Goal: Task Accomplishment & Management: Manage account settings

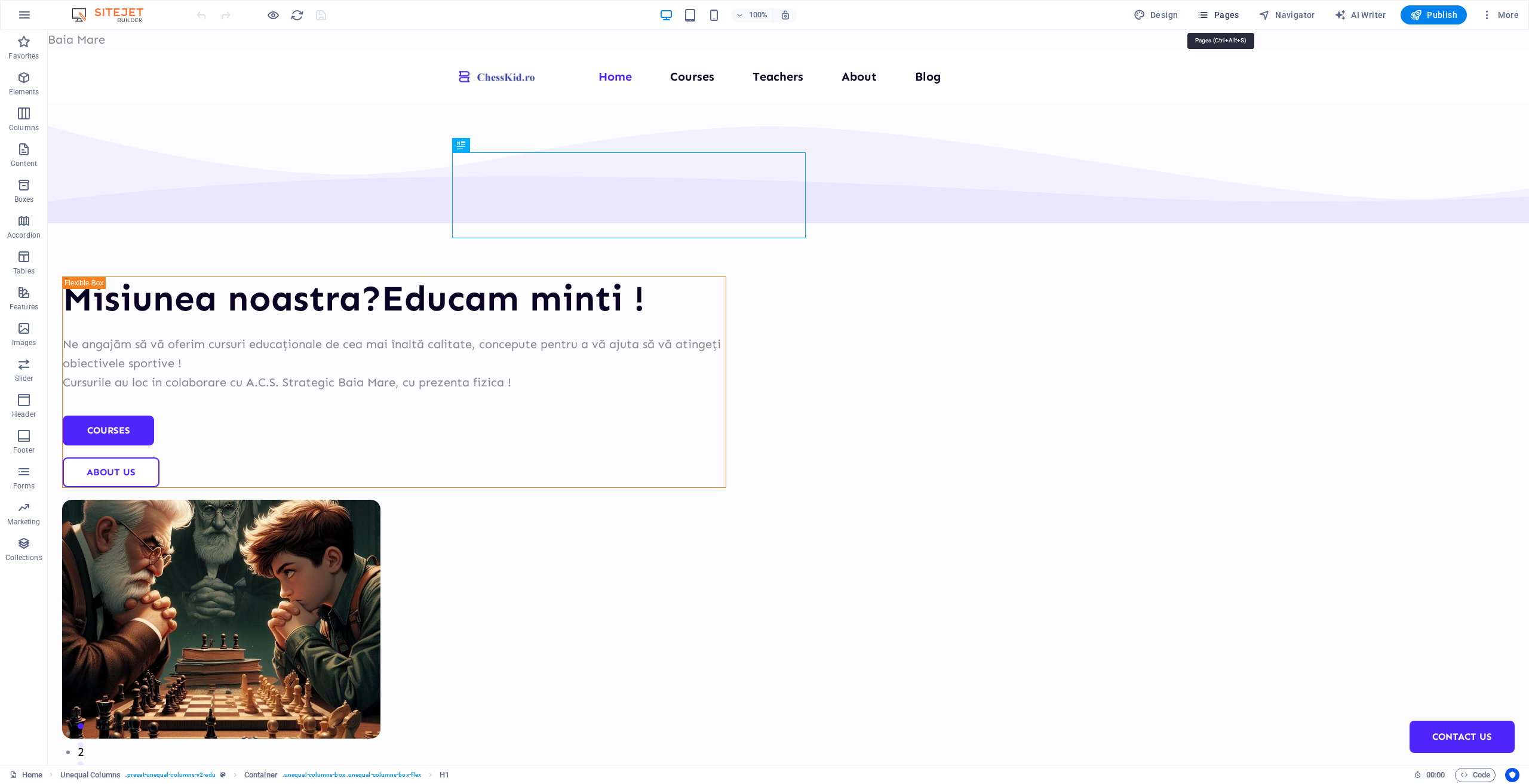
click at [1216, 12] on span "Pages" at bounding box center [1218, 15] width 41 height 12
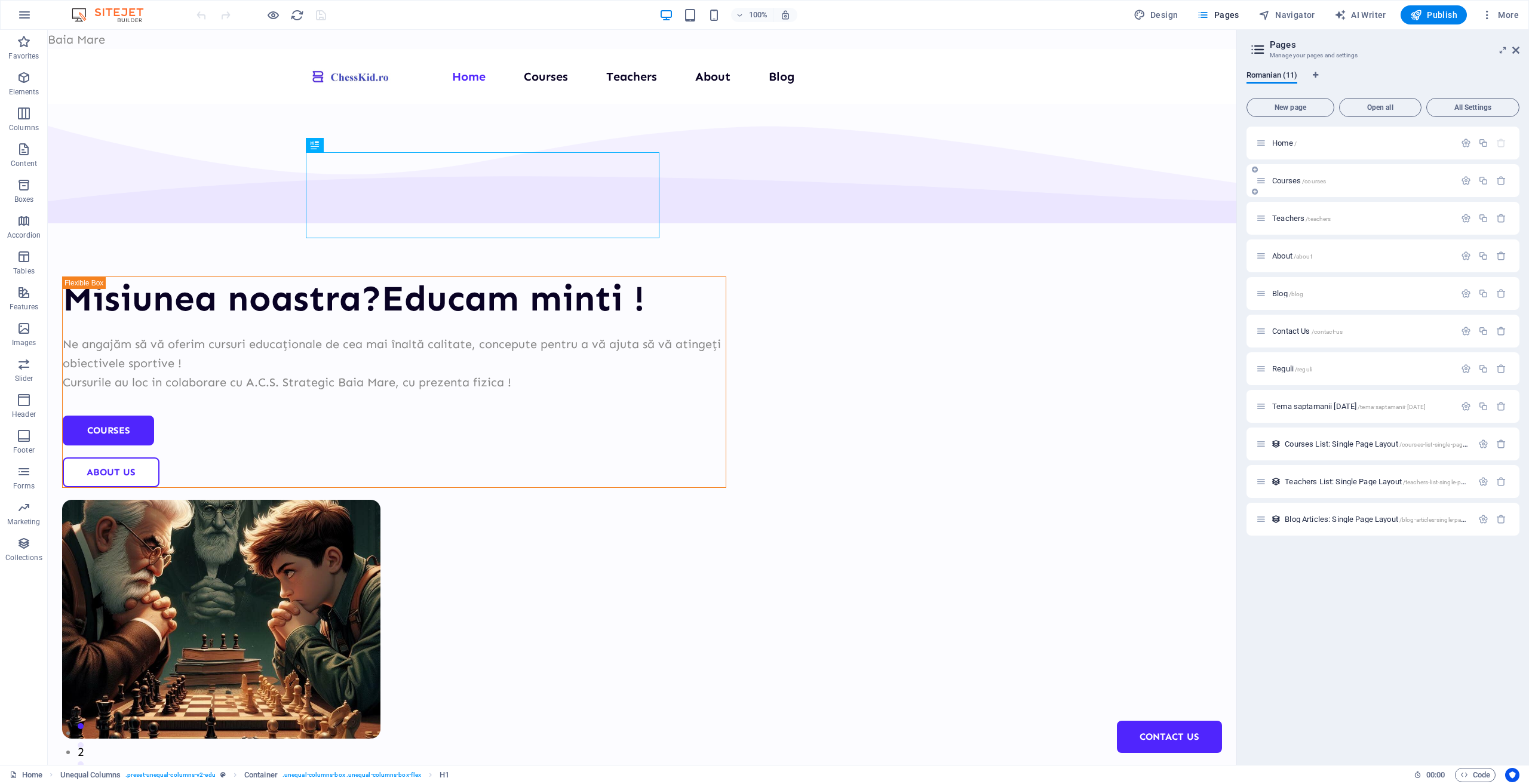
click at [1291, 180] on span "Courses /courses" at bounding box center [1299, 180] width 54 height 9
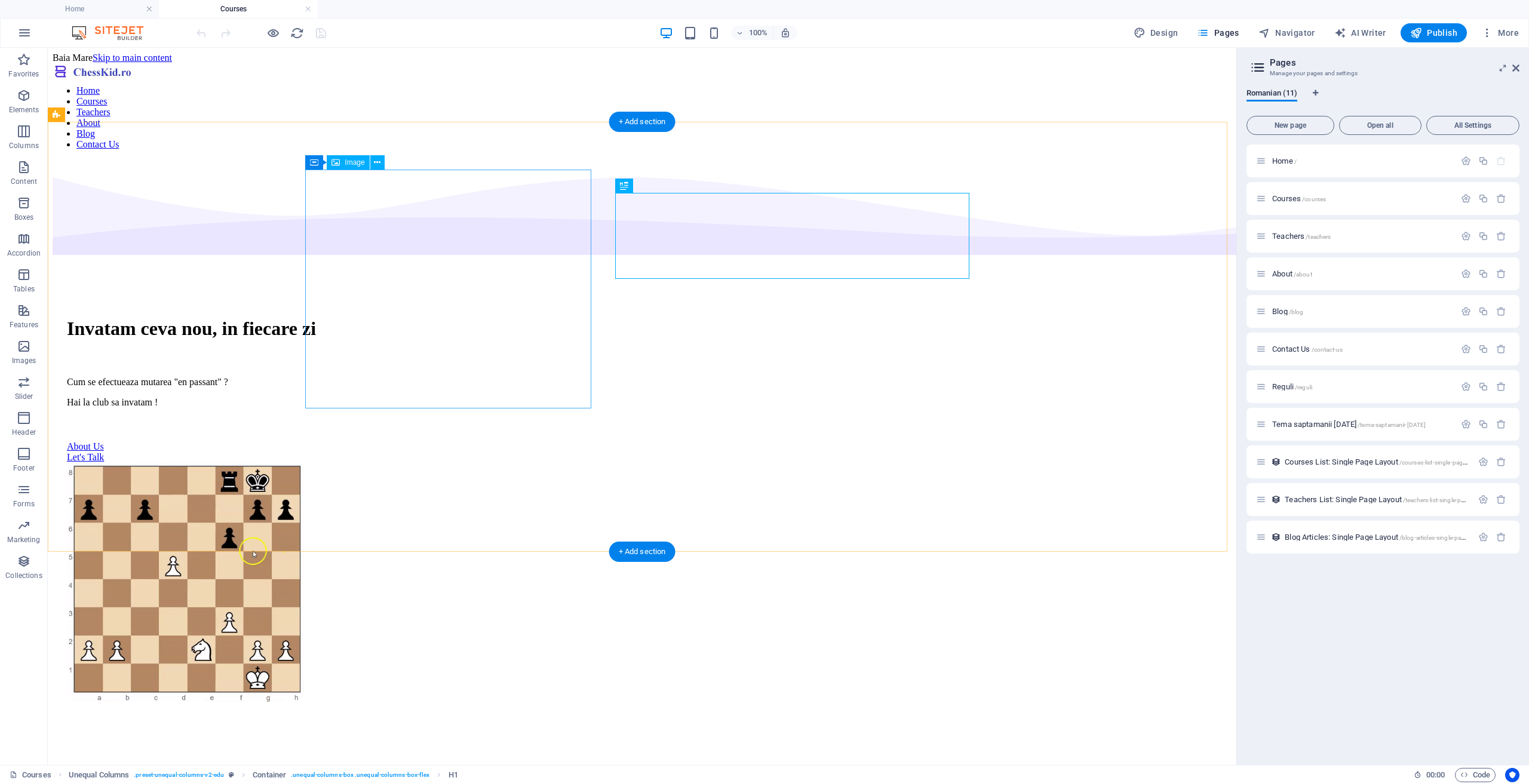
click at [489, 463] on figure at bounding box center [642, 584] width 1151 height 241
select select "px"
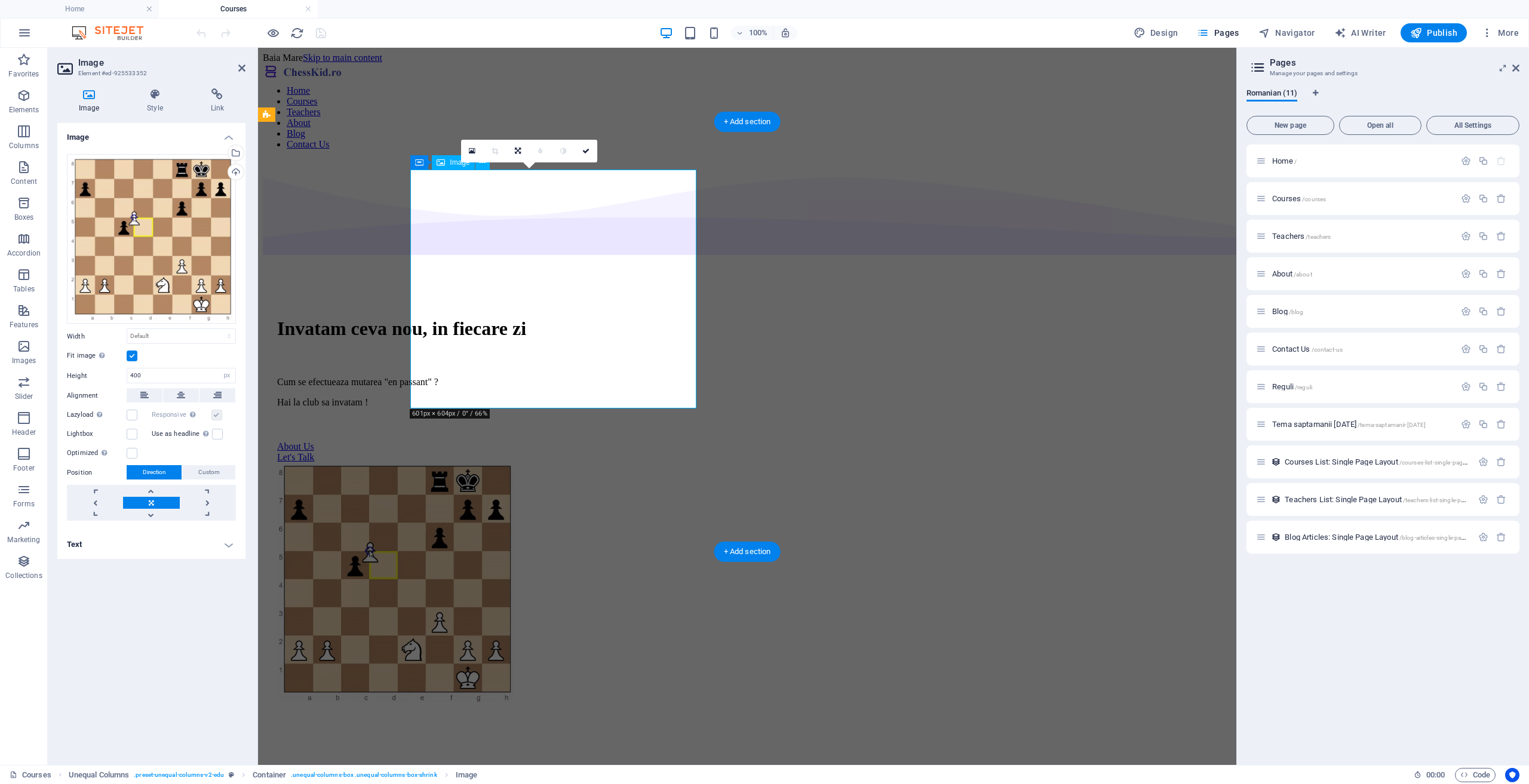
click at [588, 463] on figure at bounding box center [748, 584] width 940 height 241
click at [170, 192] on div "Drag files here, click to choose files or select files from Files or our free s…" at bounding box center [151, 240] width 169 height 170
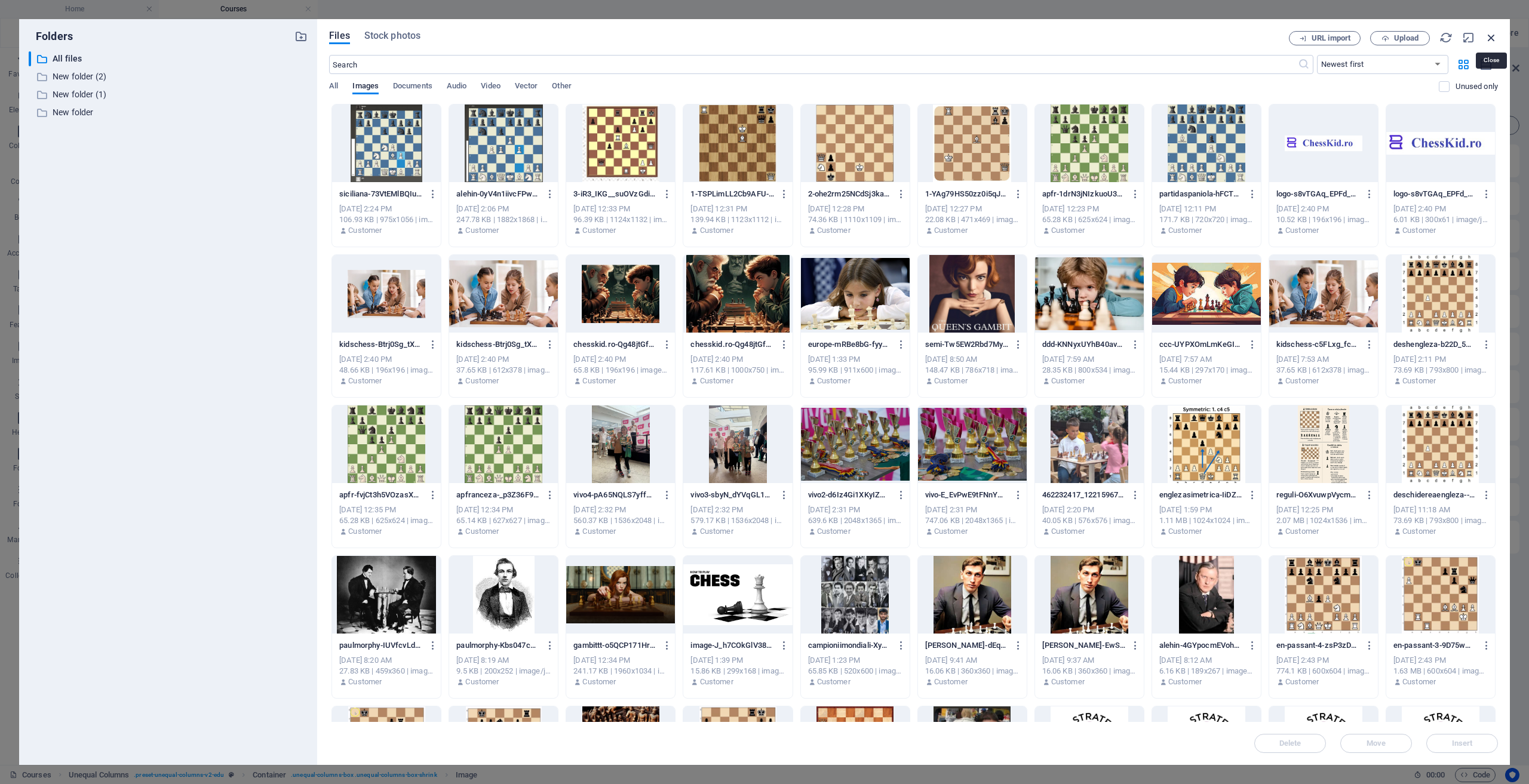
click at [1488, 38] on icon "button" at bounding box center [1491, 37] width 13 height 13
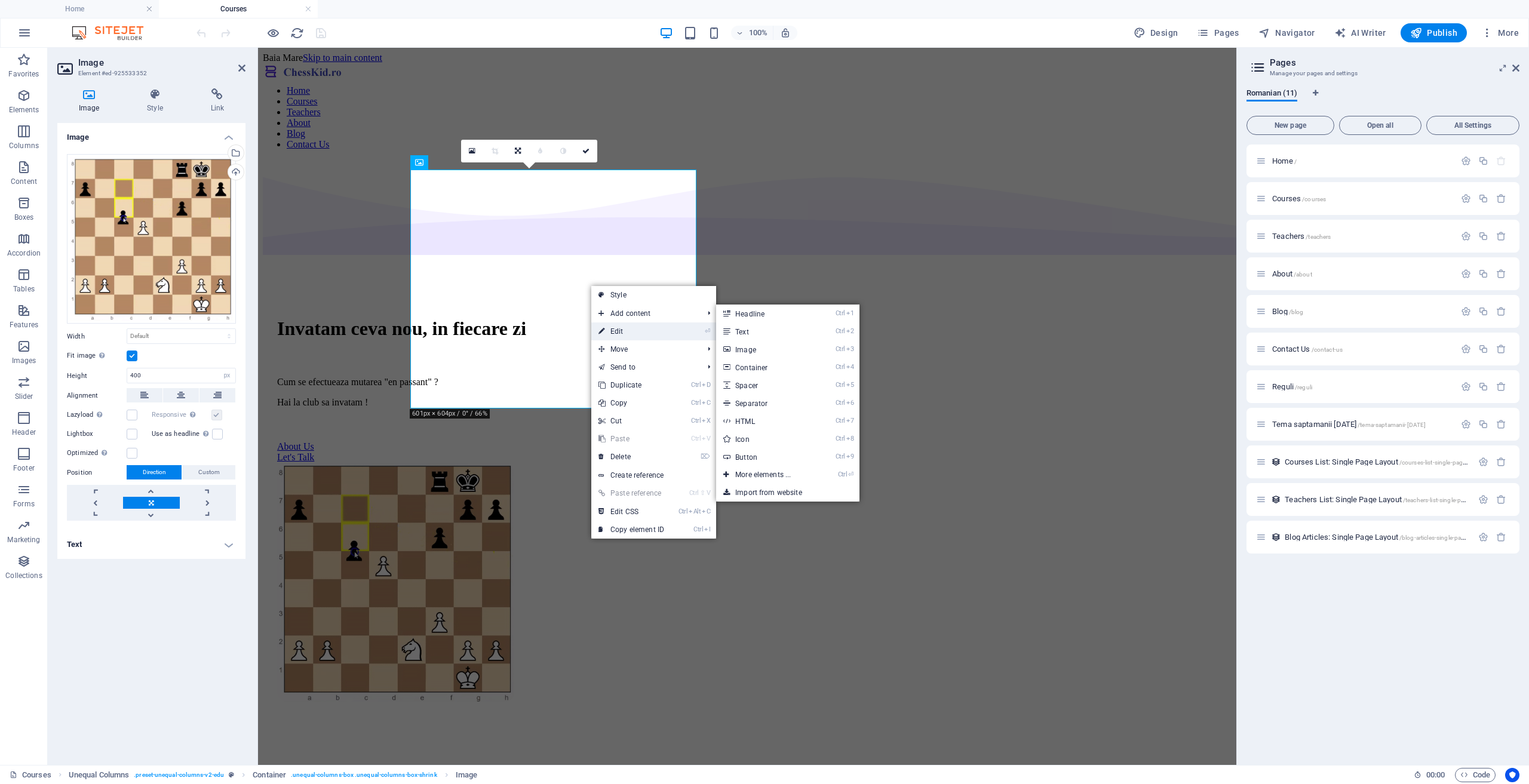
click at [609, 332] on link "⏎ Edit" at bounding box center [632, 331] width 80 height 18
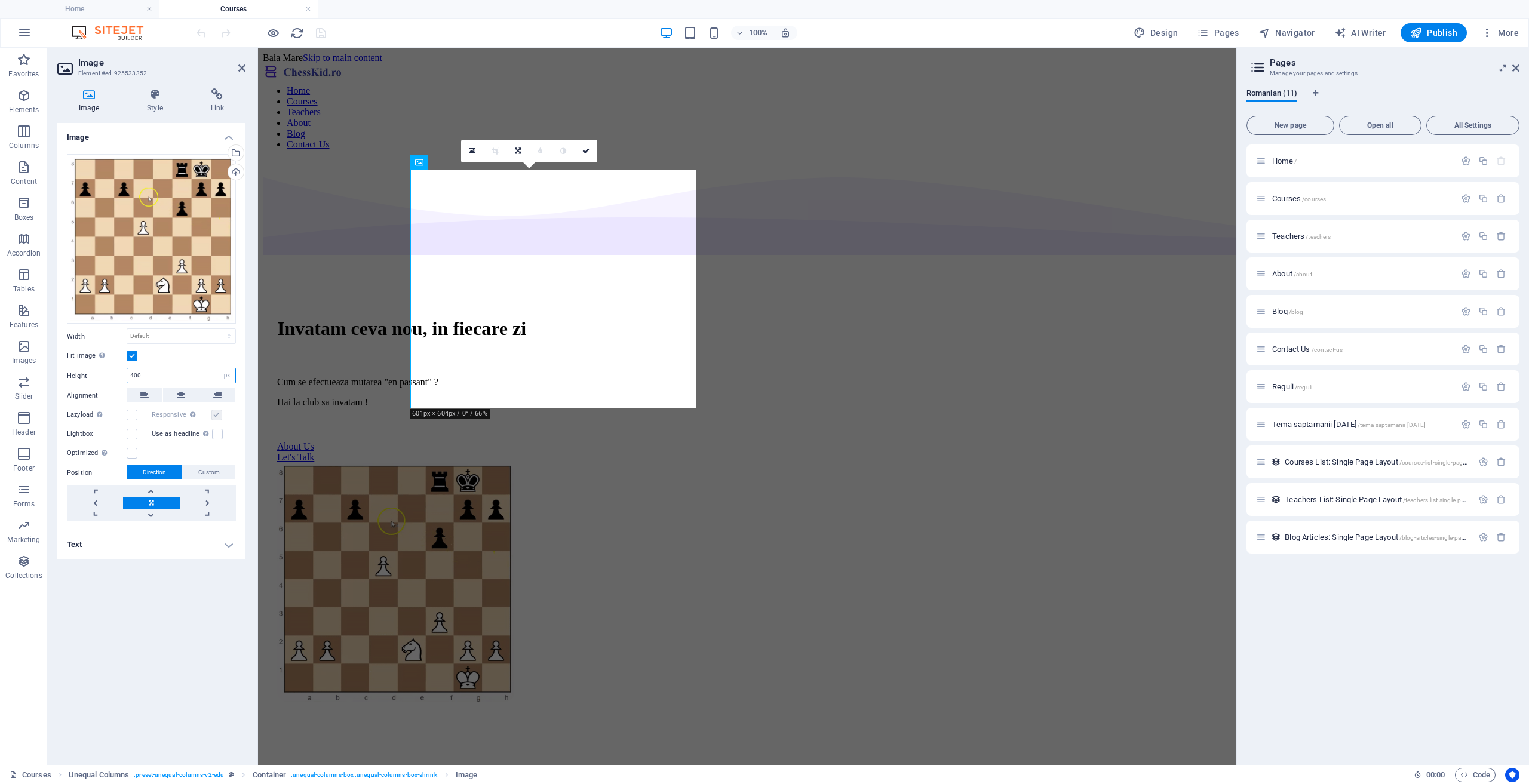
drag, startPoint x: 157, startPoint y: 375, endPoint x: 109, endPoint y: 365, distance: 49.0
click at [109, 365] on div "Drag files here, click to choose files or select files from Files or our free s…" at bounding box center [151, 337] width 188 height 386
type input "300"
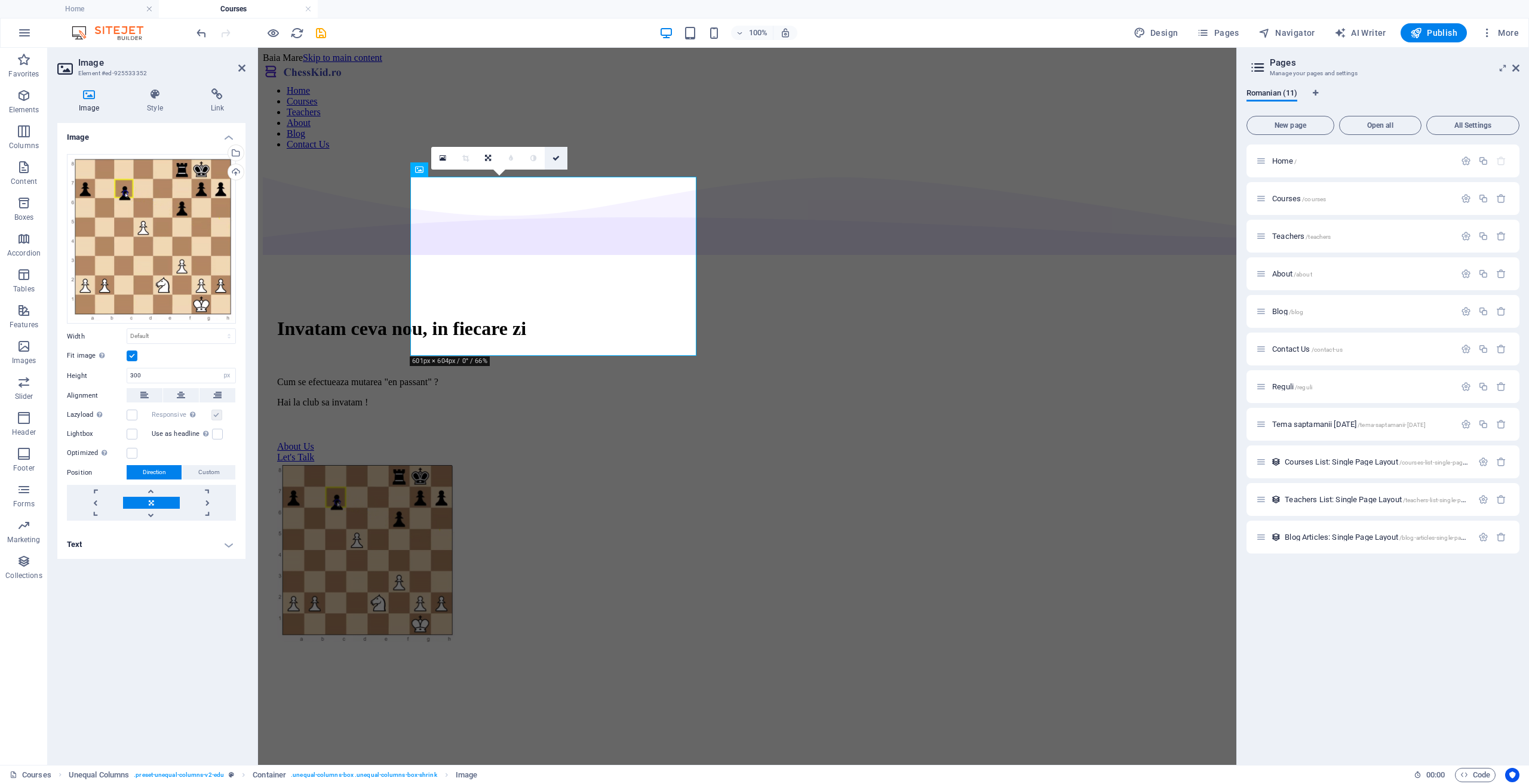
click at [555, 157] on icon at bounding box center [556, 157] width 7 height 7
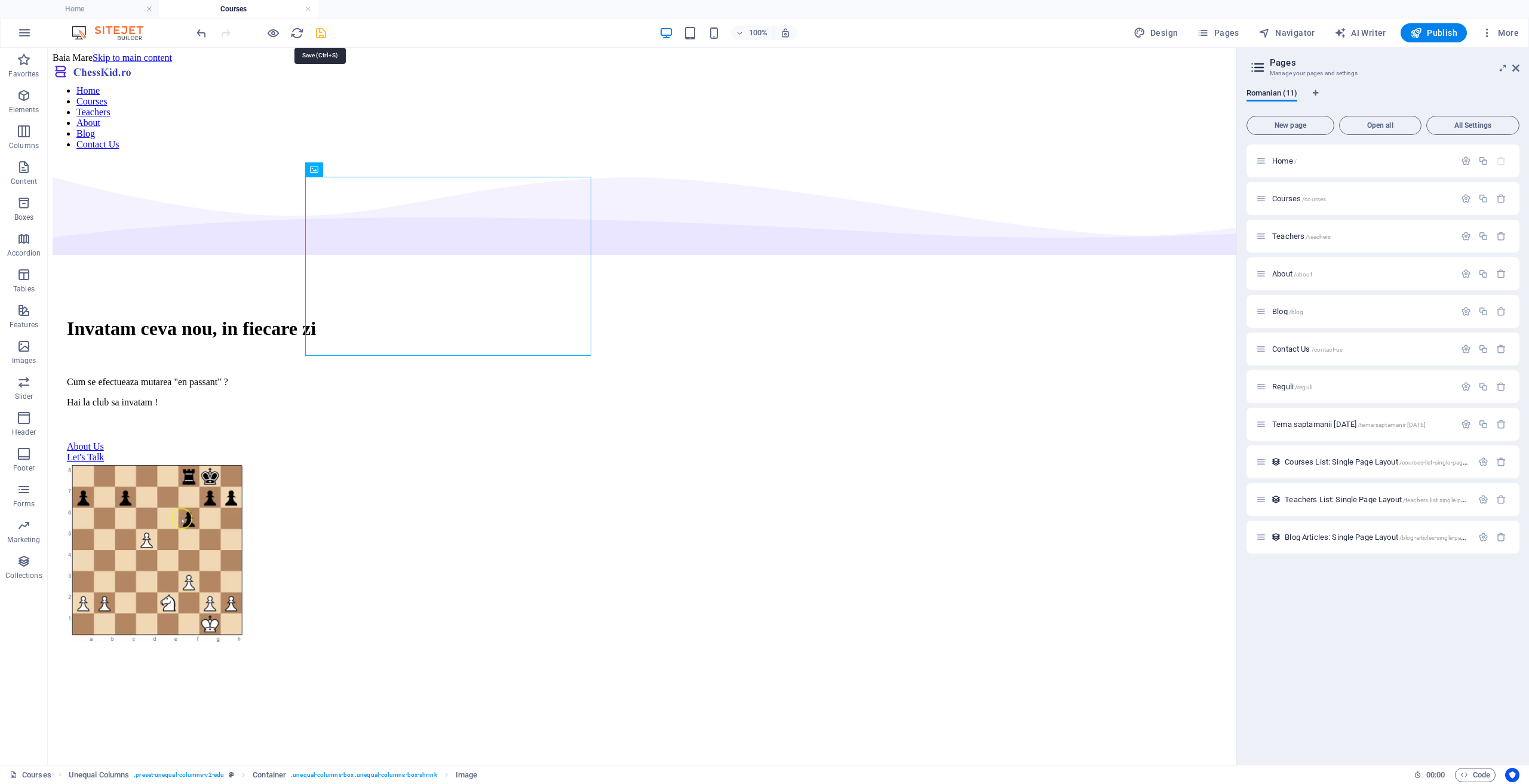
click at [320, 31] on icon "save" at bounding box center [321, 33] width 14 height 14
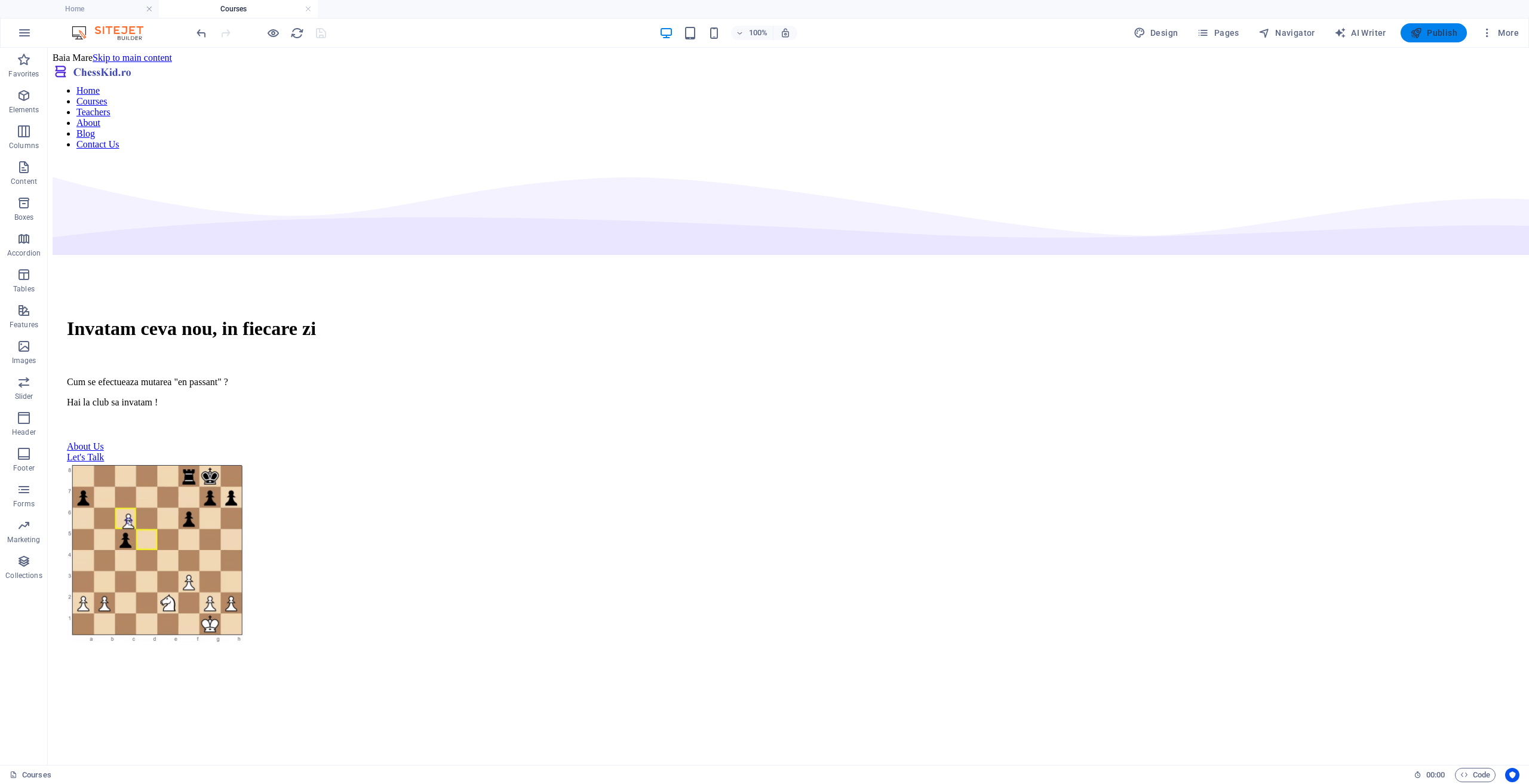
click at [1430, 38] on span "Publish" at bounding box center [1434, 33] width 47 height 12
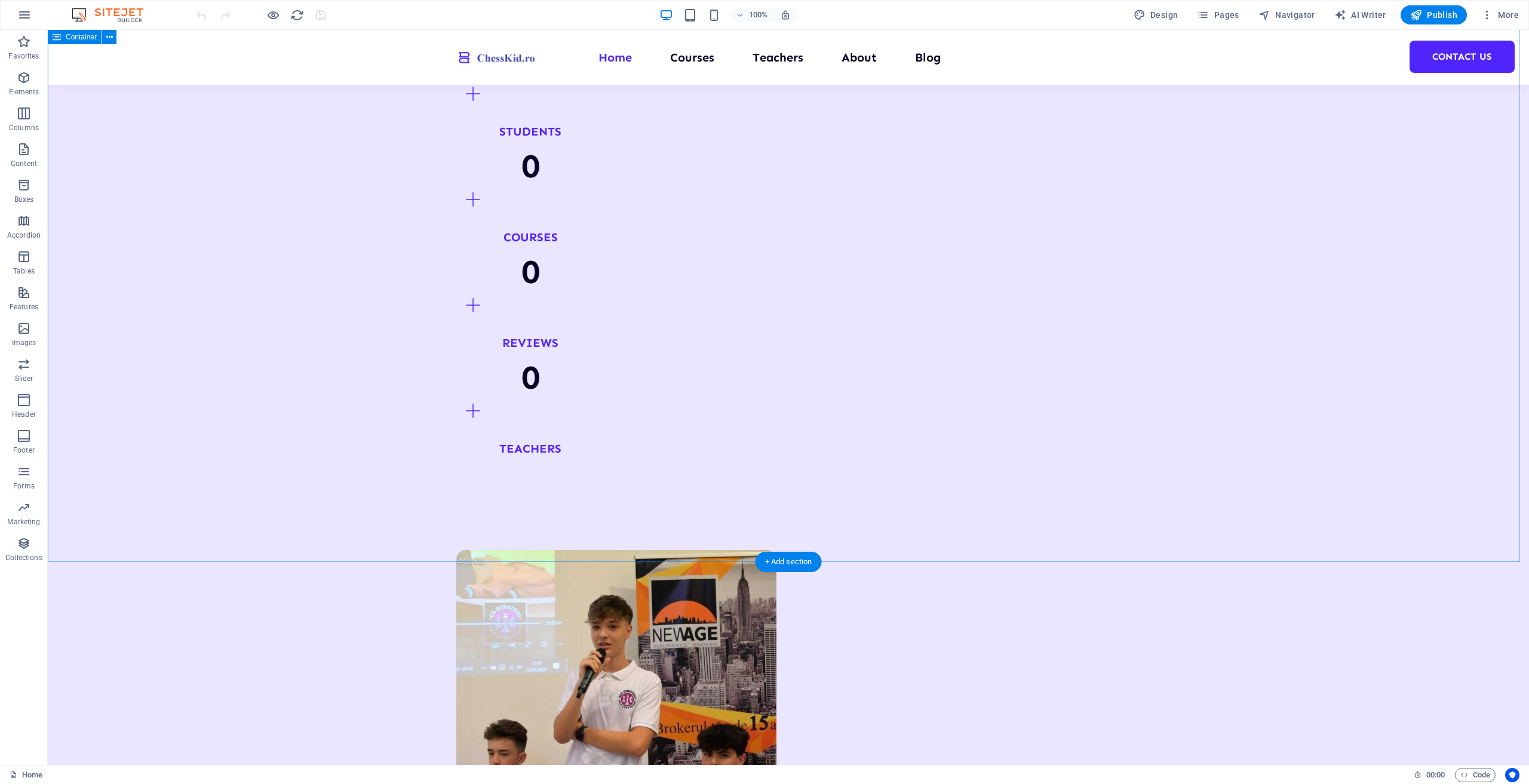
scroll to position [1553, 0]
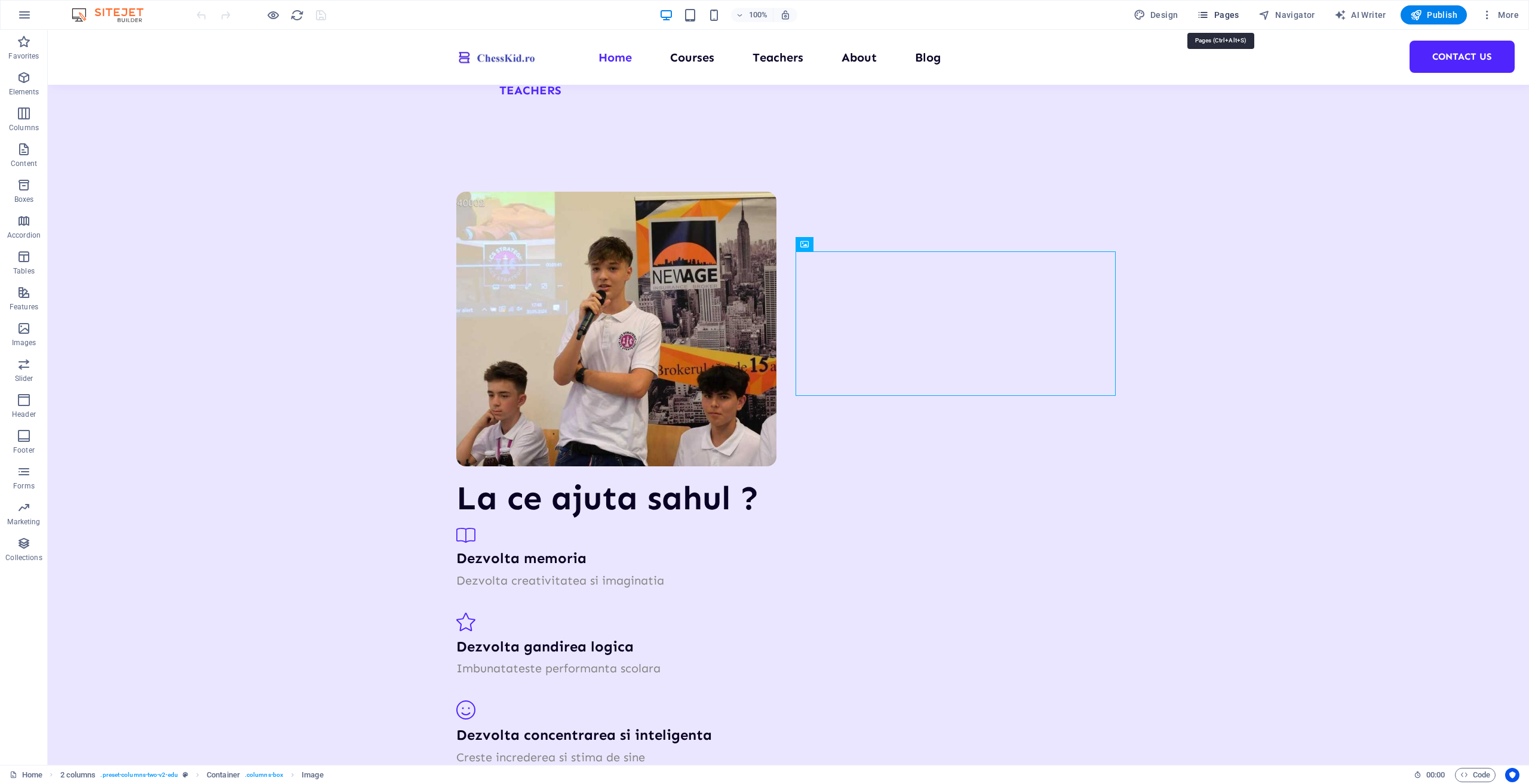
click at [1226, 18] on span "Pages" at bounding box center [1218, 15] width 41 height 12
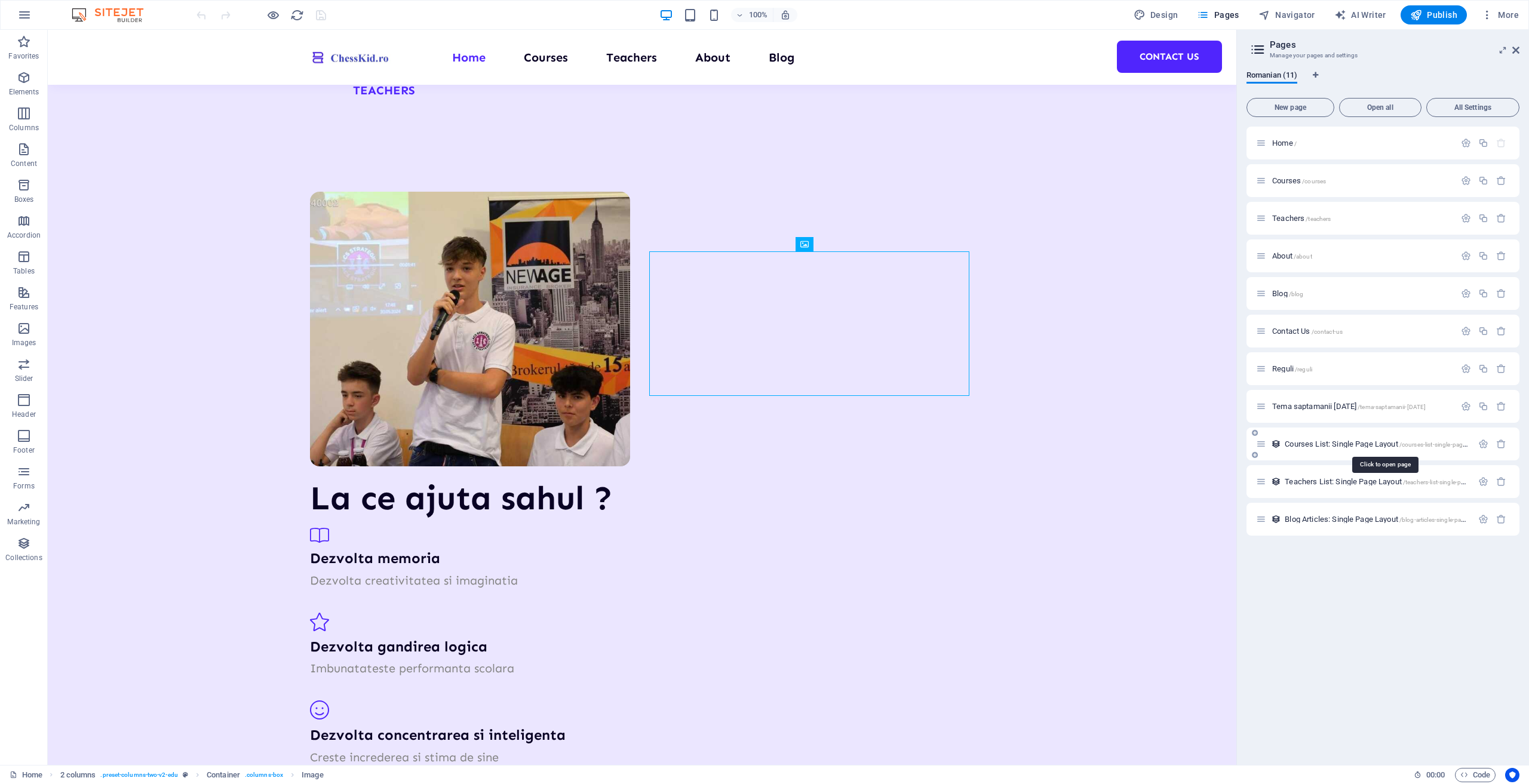
click at [1305, 442] on span "Courses List: Single Page Layout /courses-list-single-page-layout" at bounding box center [1385, 444] width 200 height 9
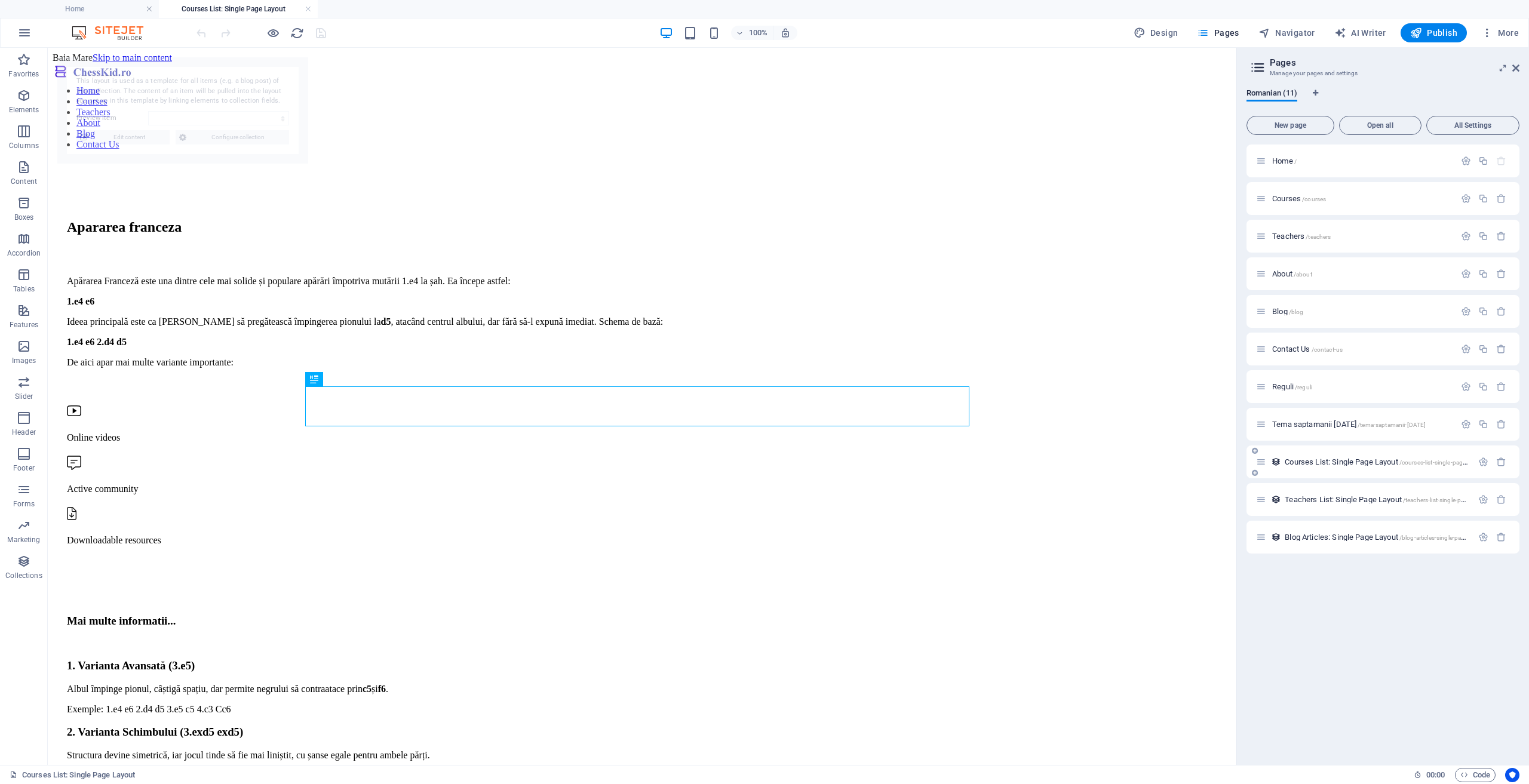
scroll to position [671, 0]
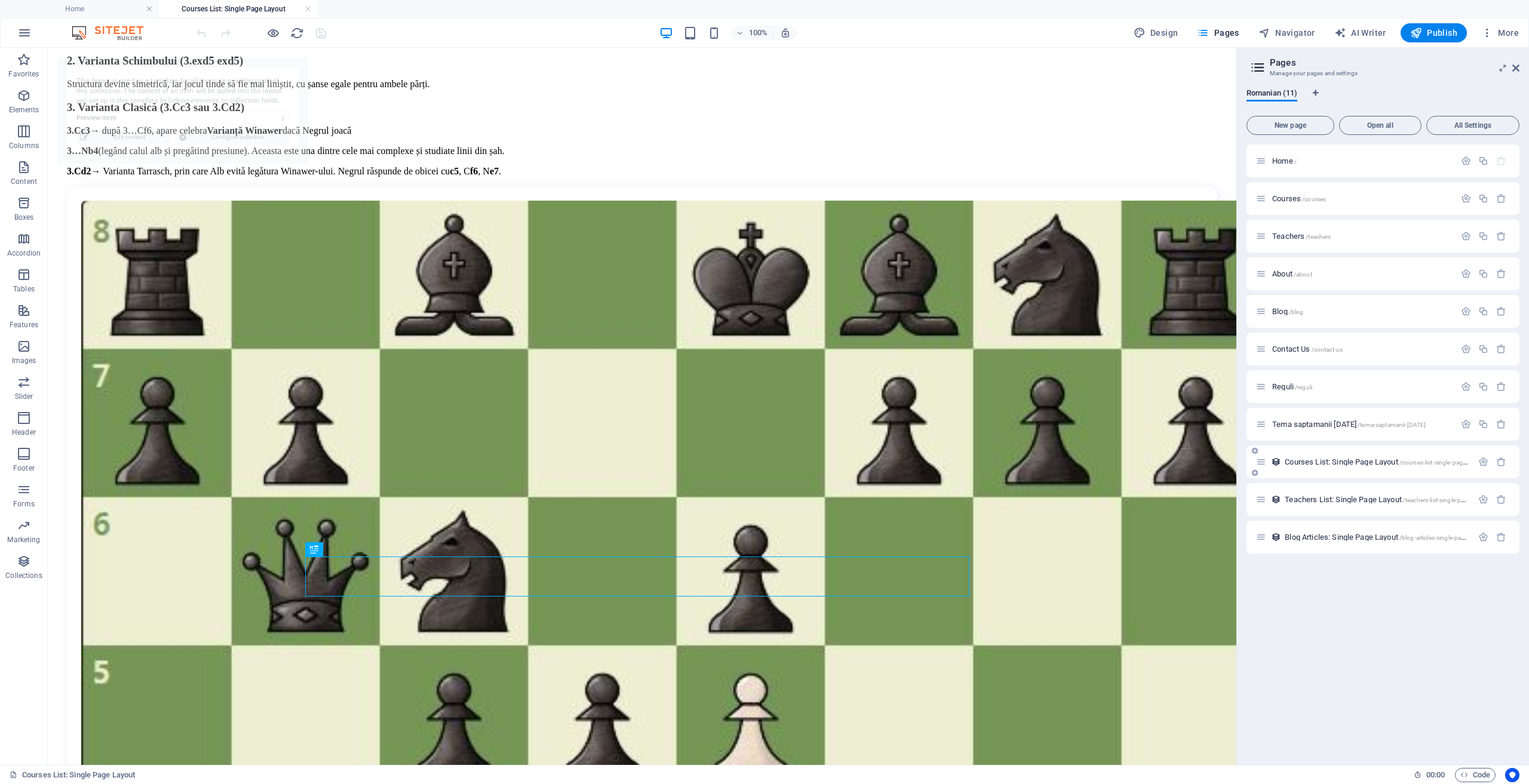
select select "68c7d26ac6587adafb0823a2"
click at [1305, 498] on span "Teachers List: Single Page Layout /teachers-list-single-page-layout" at bounding box center [1387, 500] width 204 height 9
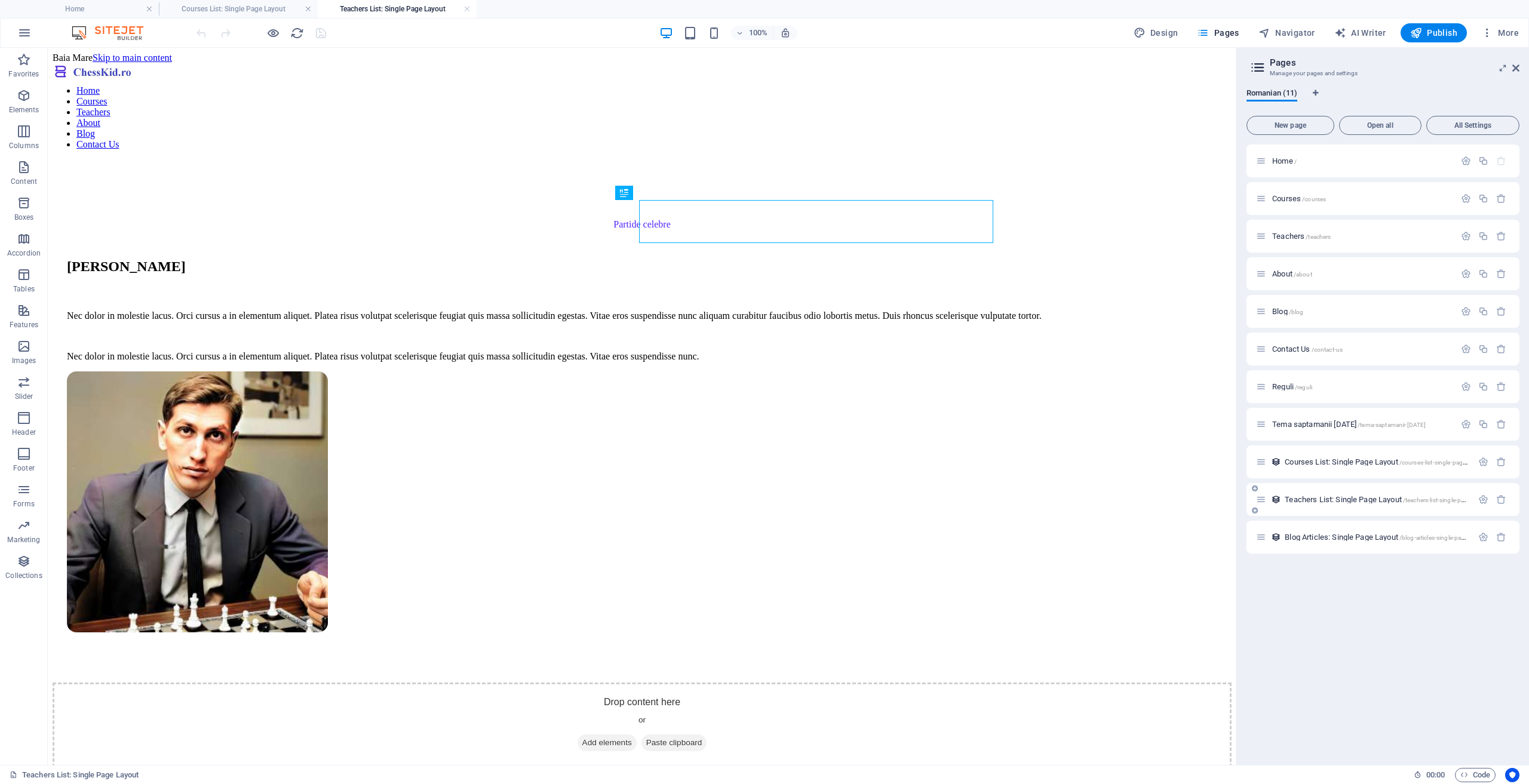
scroll to position [0, 0]
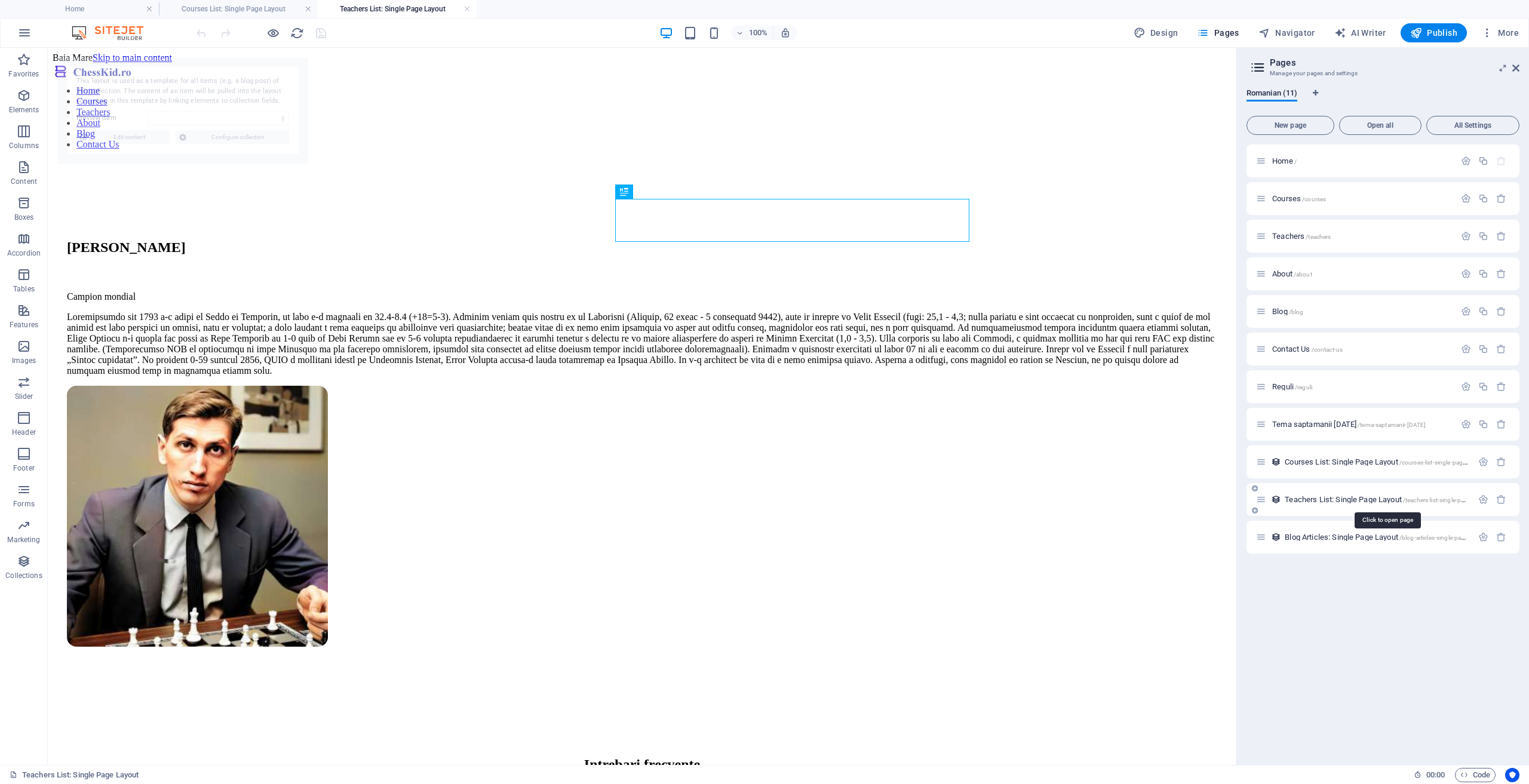
select select "68c28db8aa50349dca0cc620"
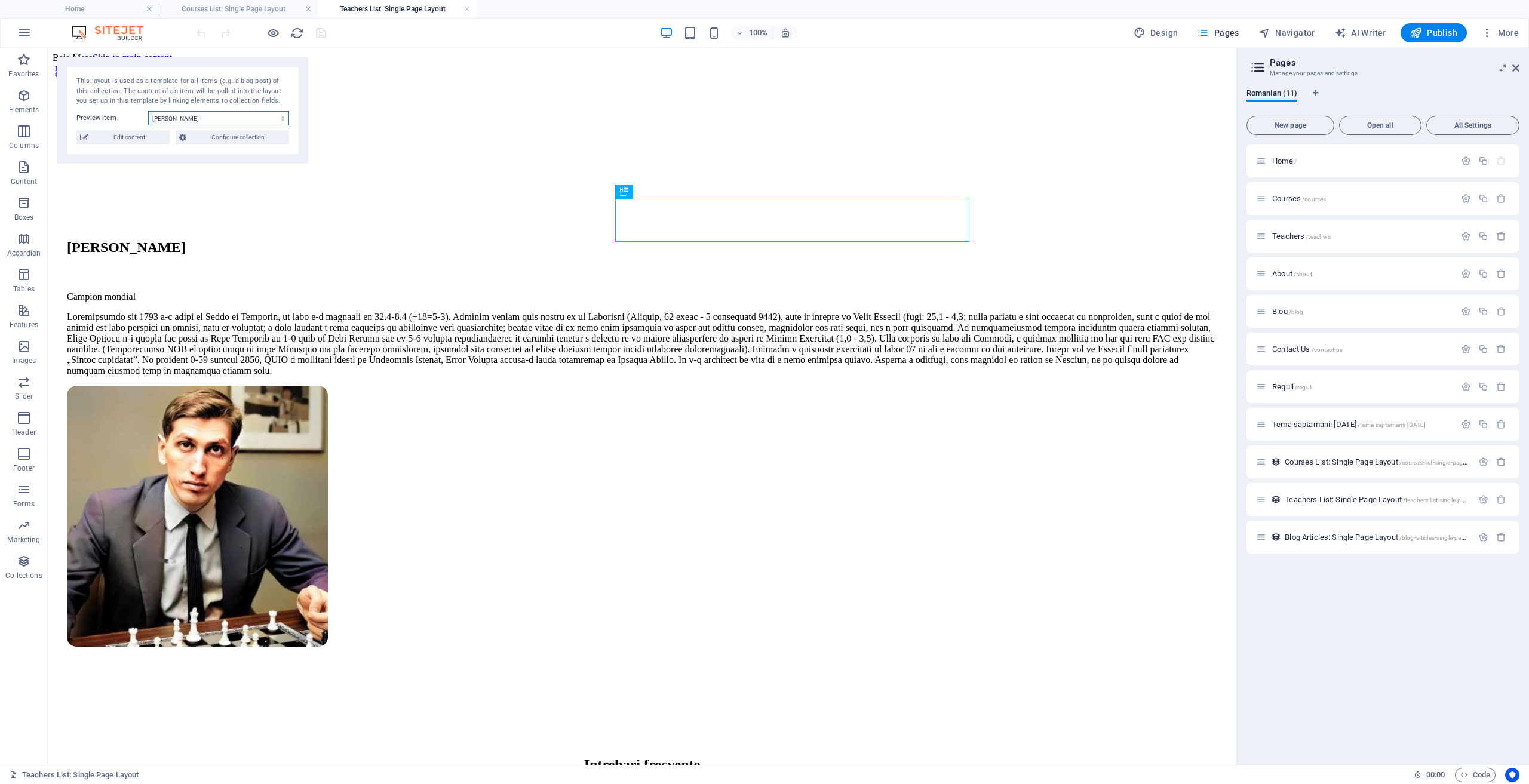
click at [213, 120] on select "[PERSON_NAME]" at bounding box center [218, 118] width 141 height 15
click at [142, 139] on span "Edit content" at bounding box center [129, 137] width 74 height 15
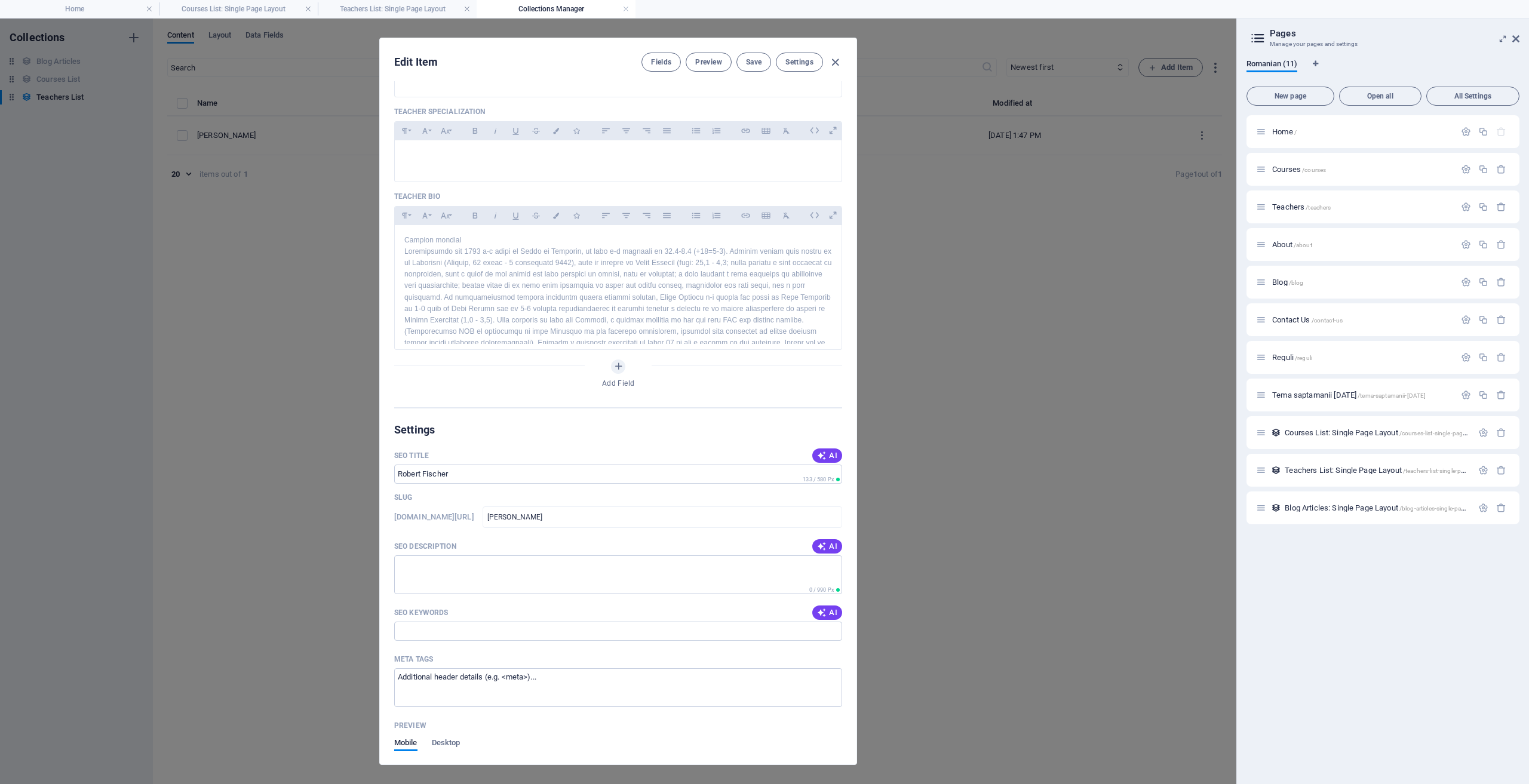
click at [964, 203] on div "Edit Item Fields Preview Save Settings Teacher Name [PERSON_NAME] ​ Teacher Slu…" at bounding box center [618, 401] width 1236 height 766
type input "[PERSON_NAME]"
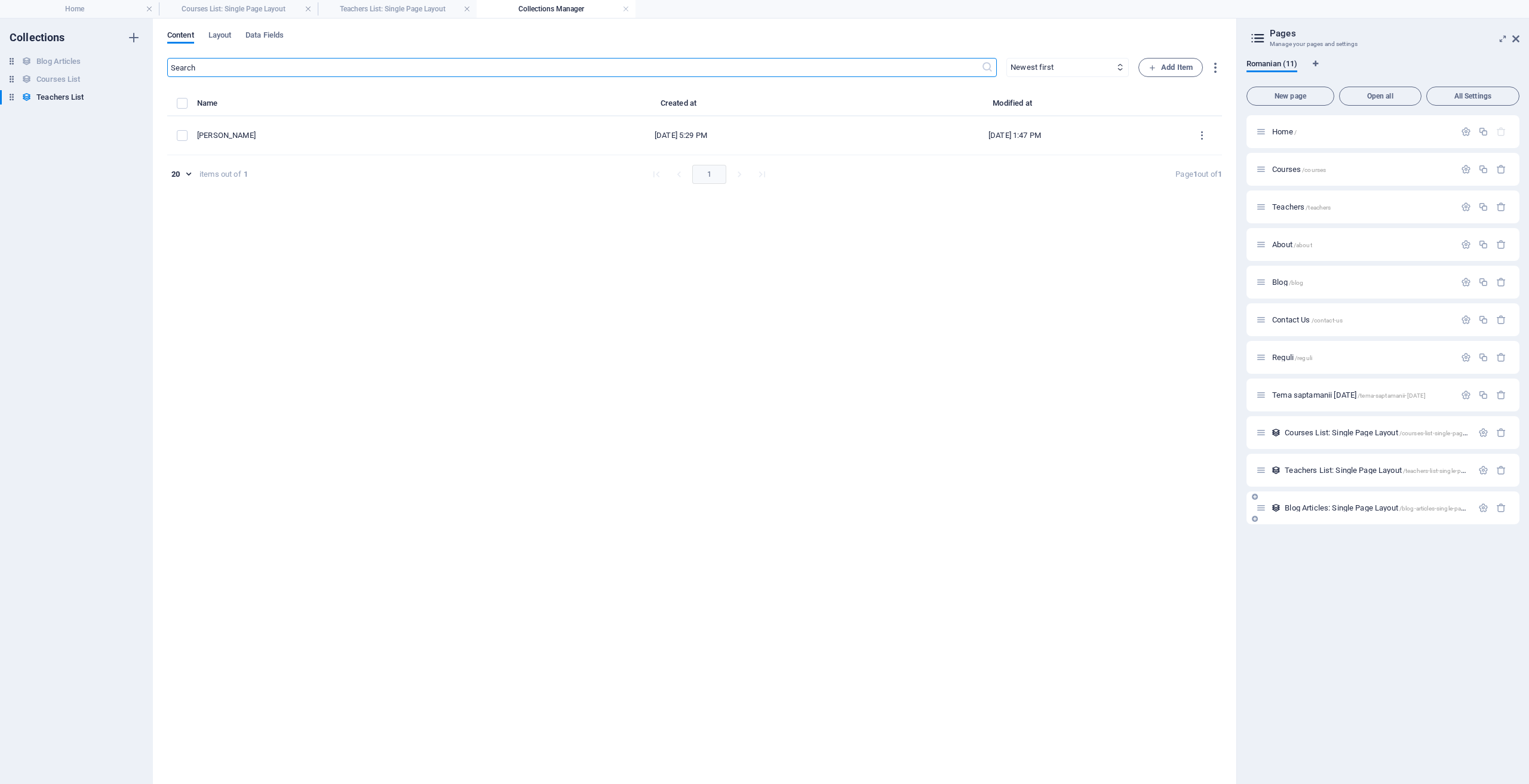
click at [1298, 508] on span "Blog Articles: Single Page Layout /blog-articles-single-page-layout" at bounding box center [1385, 508] width 201 height 9
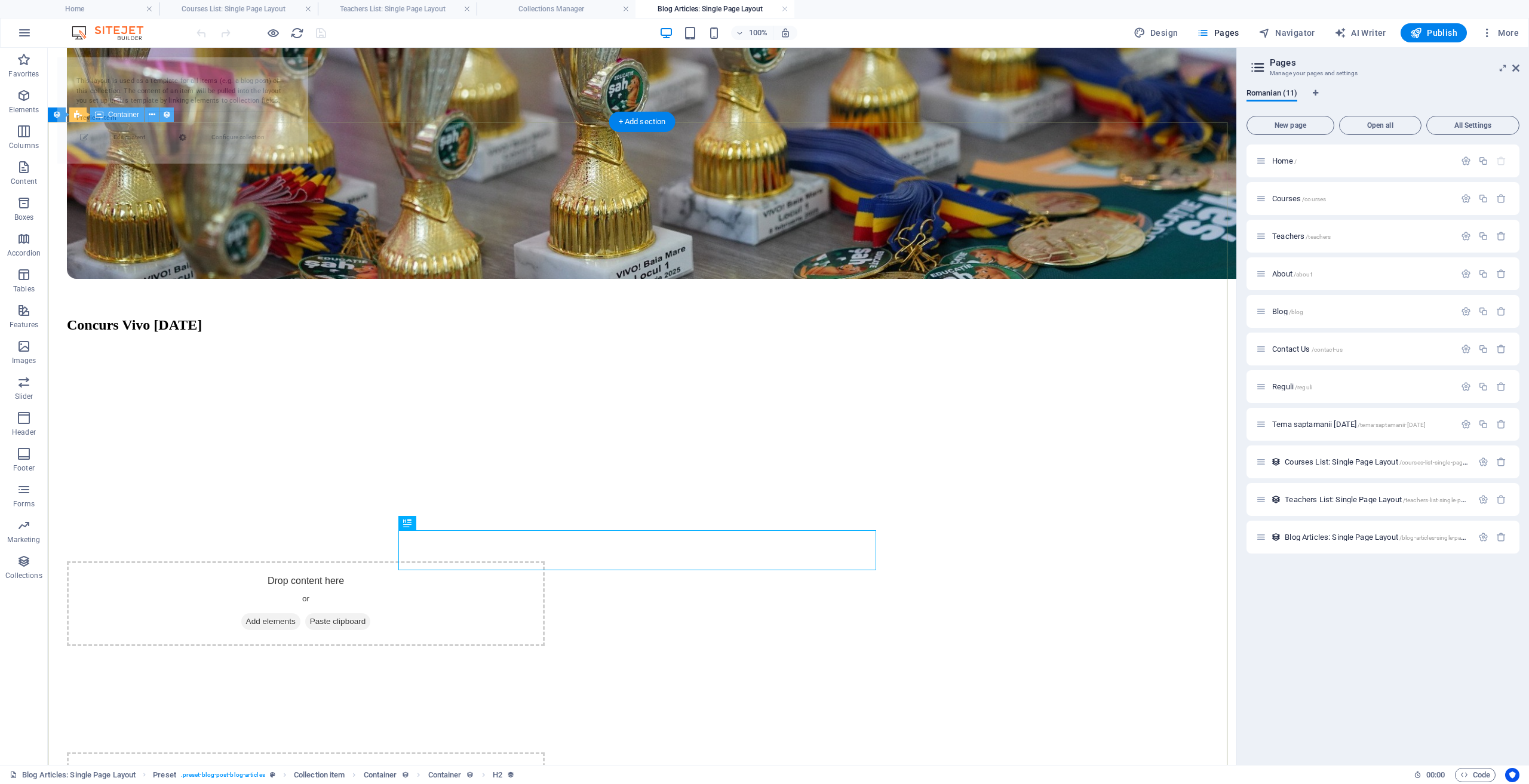
select select "68c28db8aa50349dca0cc5f7"
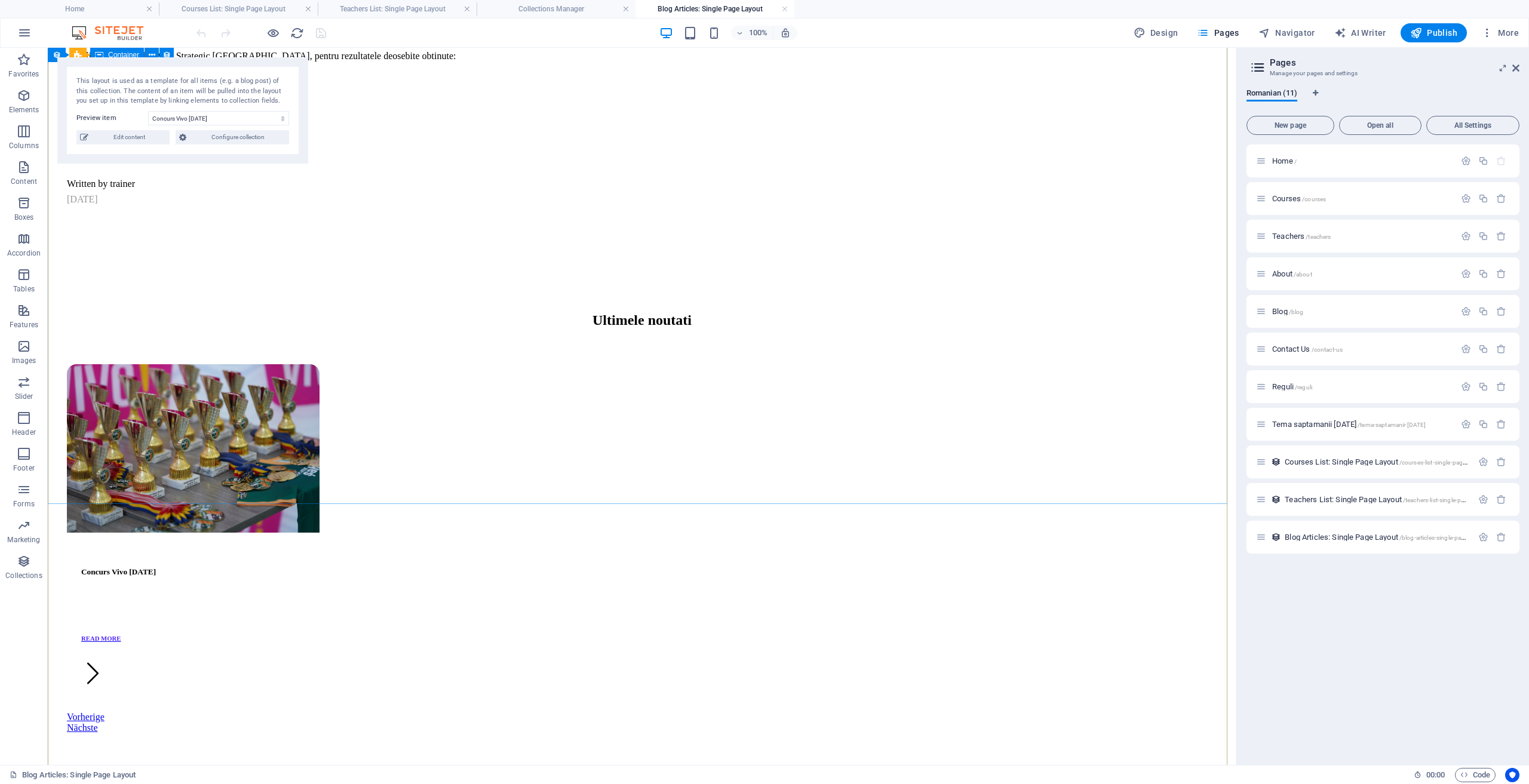
scroll to position [1612, 0]
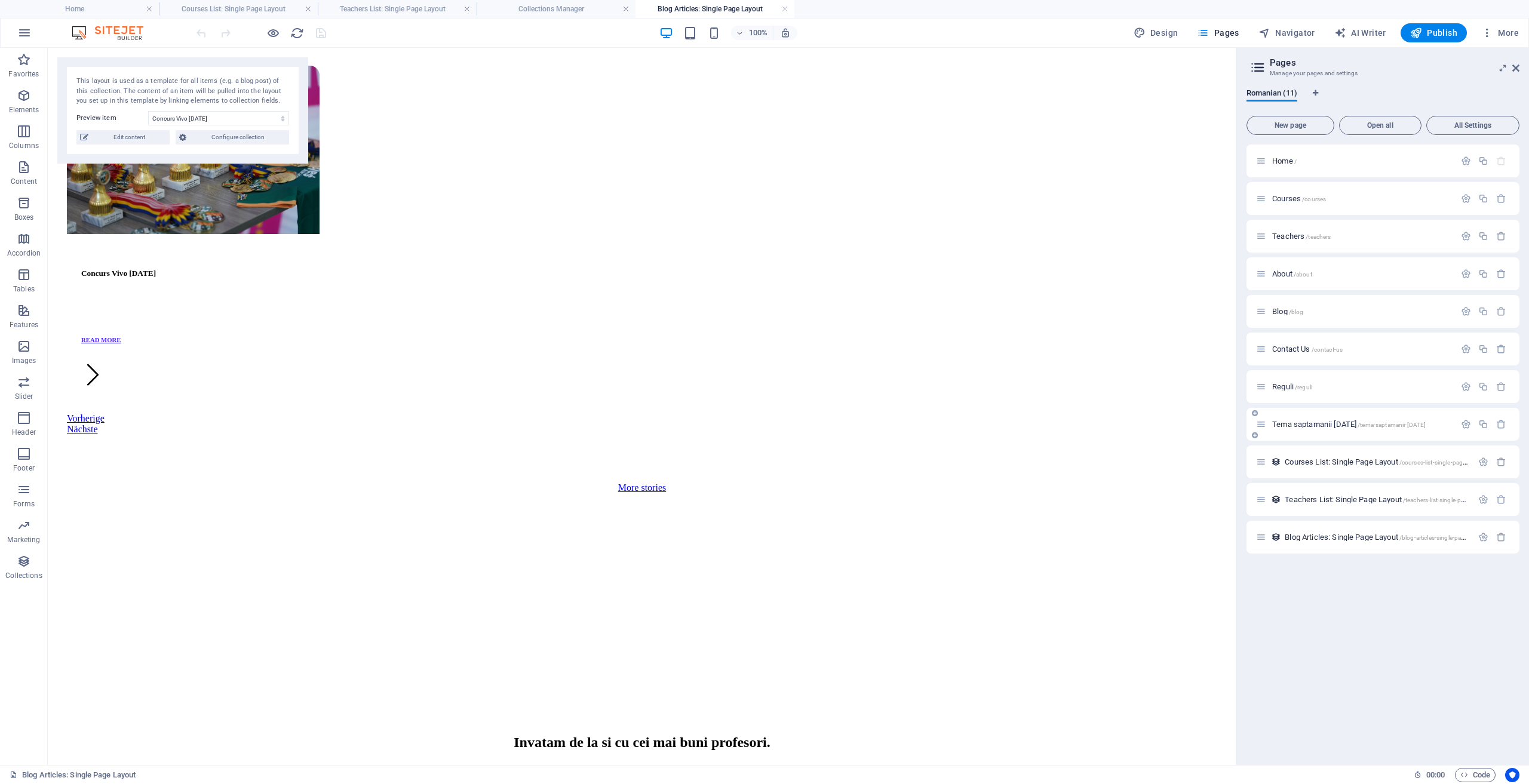
click at [1302, 422] on span "Tema saptamanii [DATE] /tema-saptamanii-[DATE]" at bounding box center [1349, 425] width 154 height 9
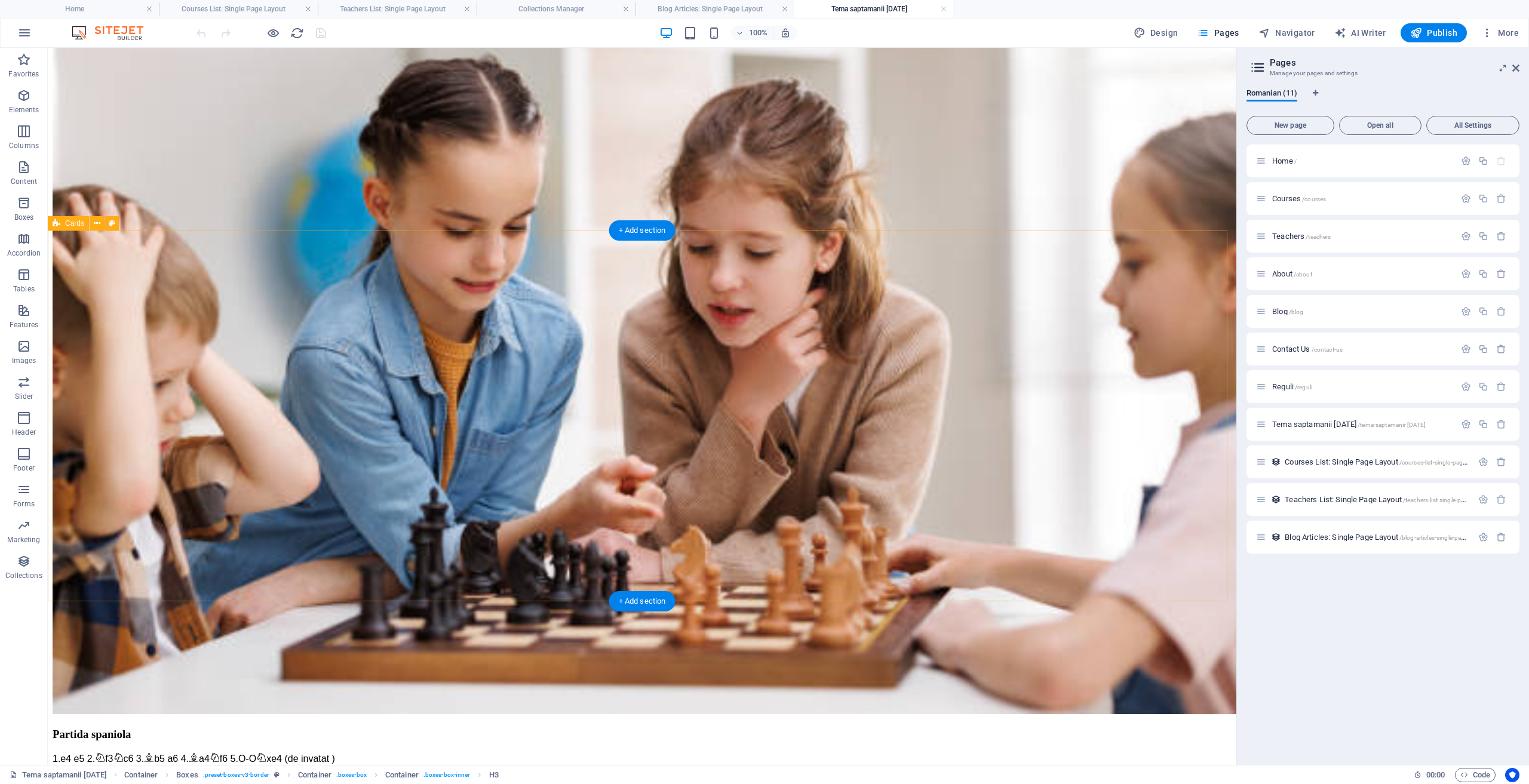
scroll to position [478, 0]
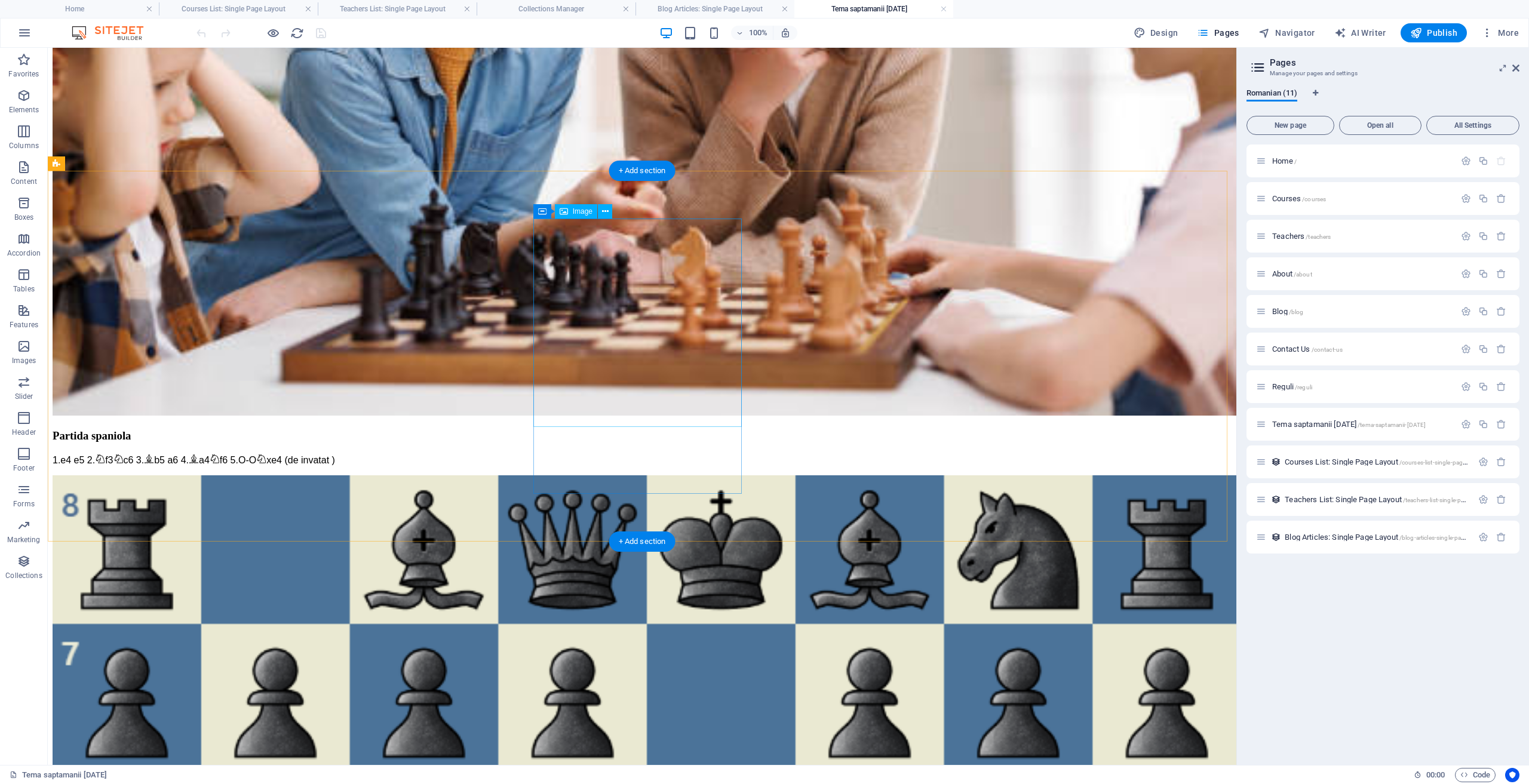
select select "%"
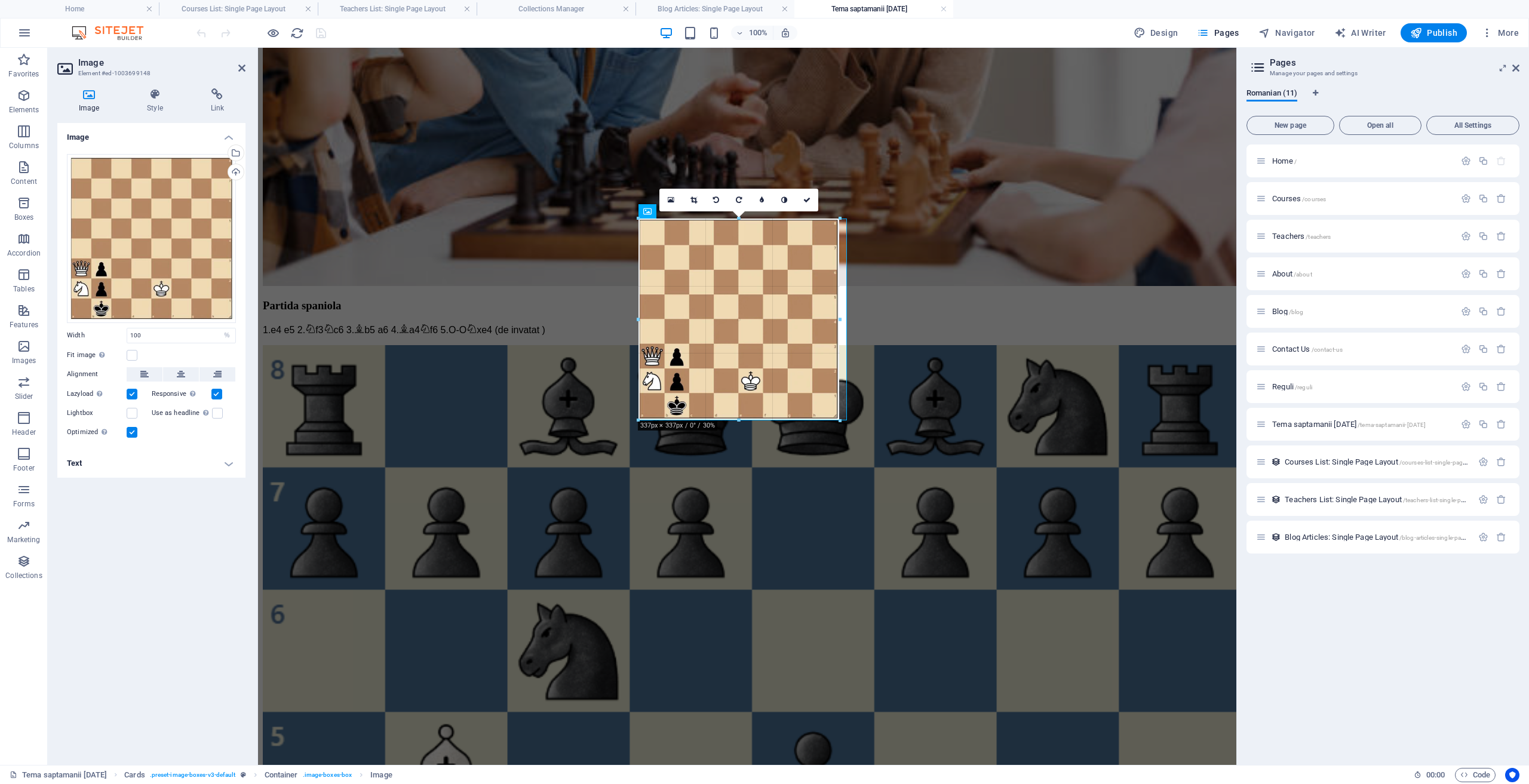
drag, startPoint x: 844, startPoint y: 426, endPoint x: 833, endPoint y: 417, distance: 14.2
type input "336"
select select "px"
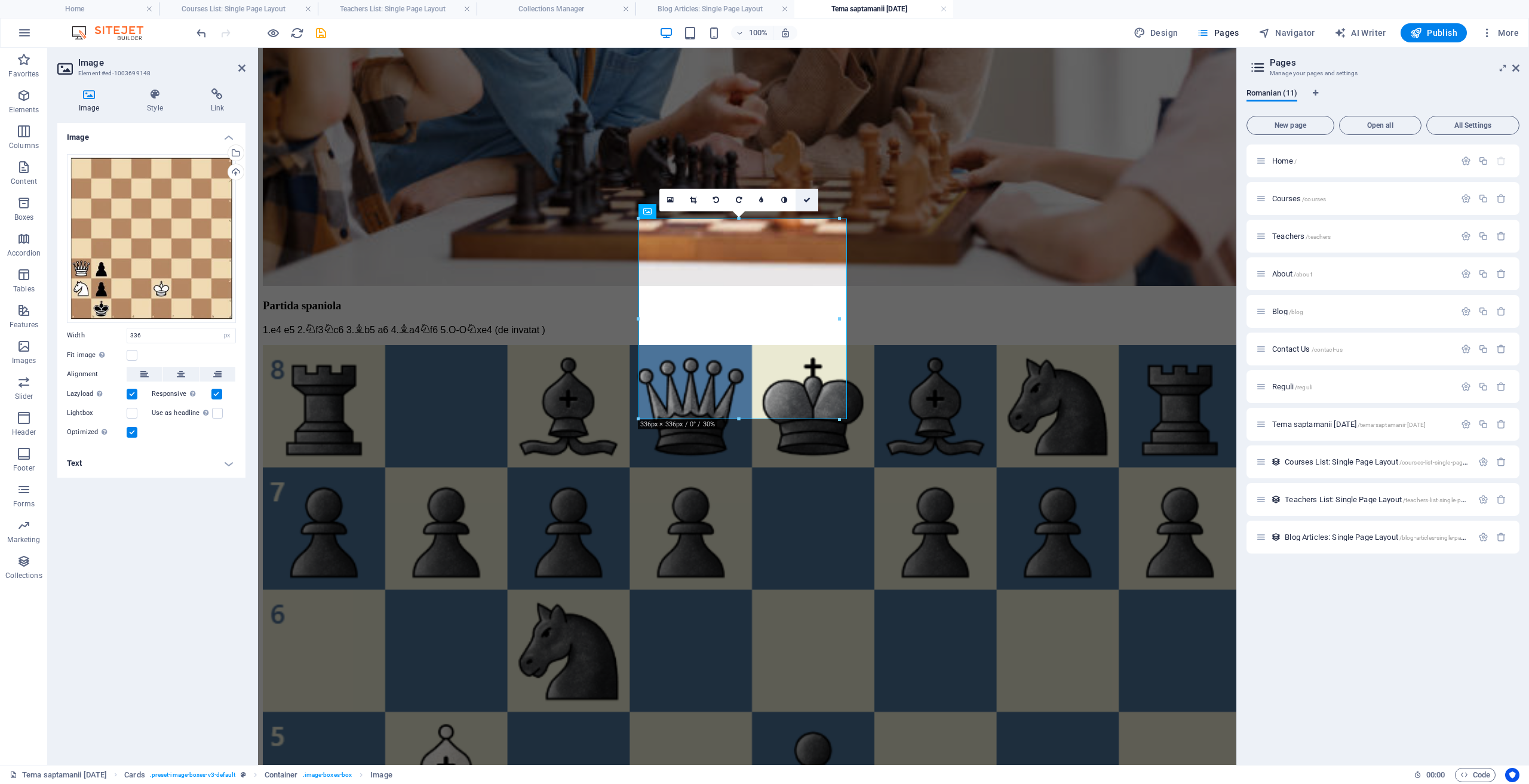
click at [805, 197] on icon at bounding box center [807, 200] width 7 height 7
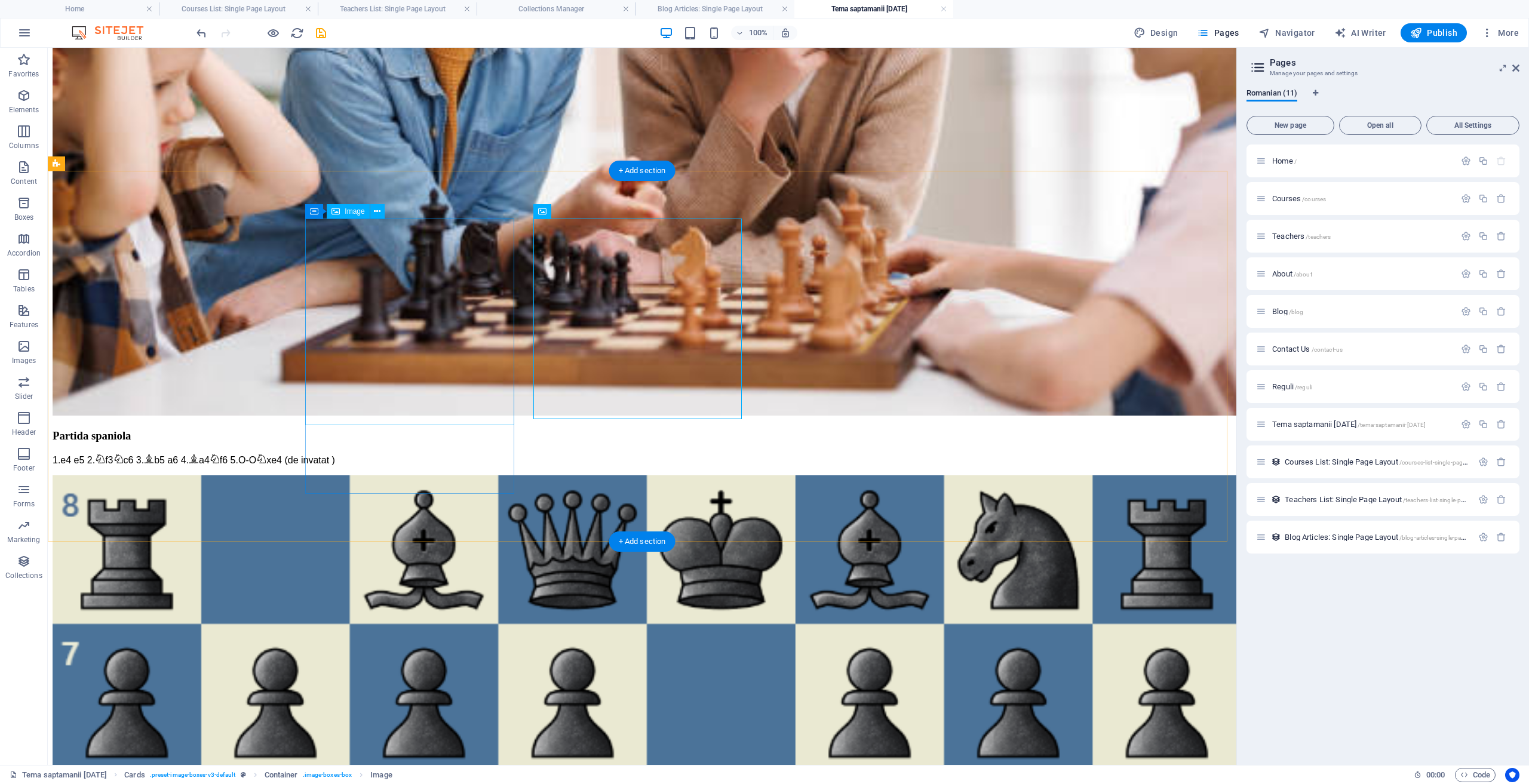
select select "%"
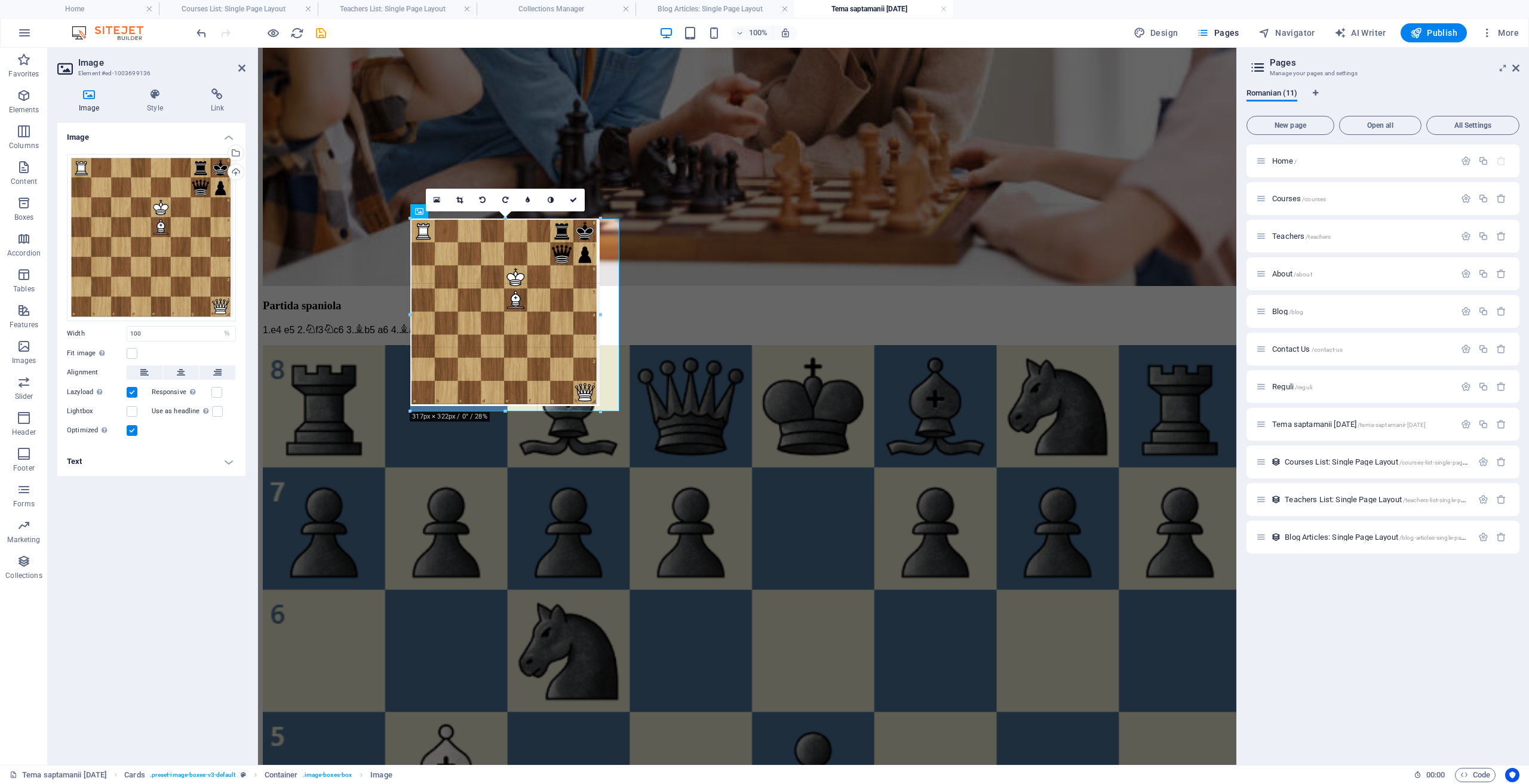
drag, startPoint x: 616, startPoint y: 424, endPoint x: 601, endPoint y: 406, distance: 23.4
type input "317"
select select "px"
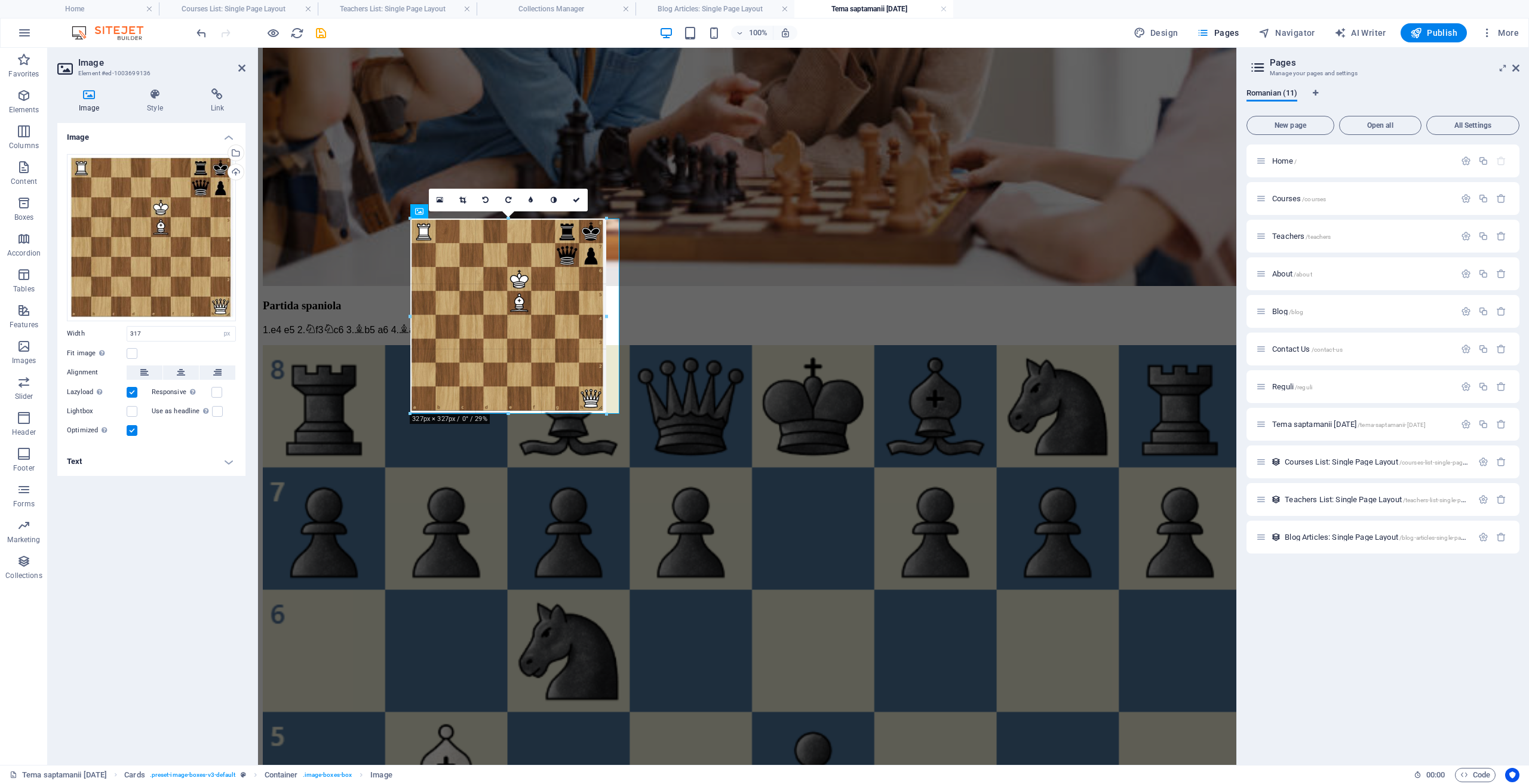
drag, startPoint x: 598, startPoint y: 405, endPoint x: 602, endPoint y: 413, distance: 8.9
type input "327"
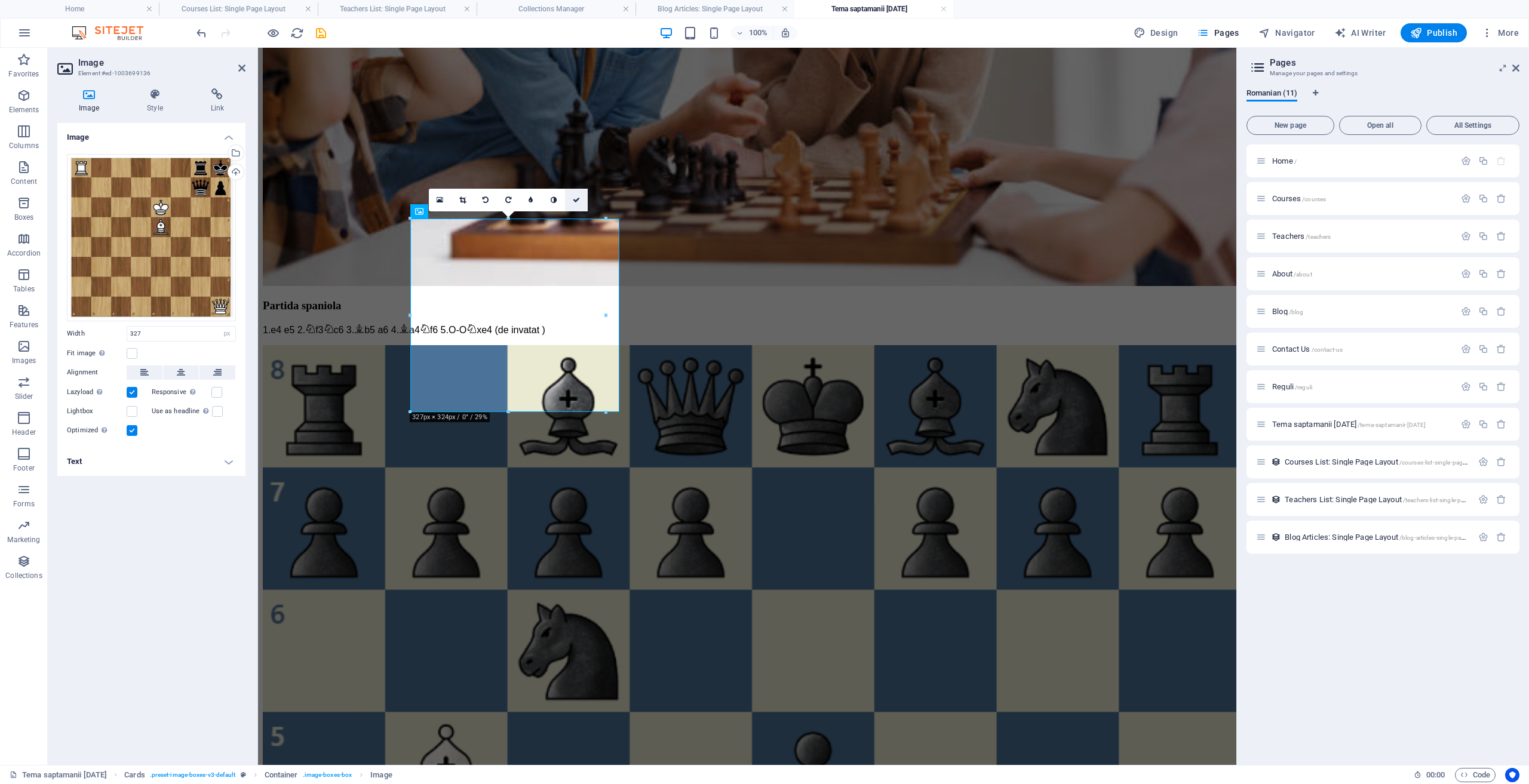
click at [579, 198] on icon at bounding box center [576, 200] width 7 height 7
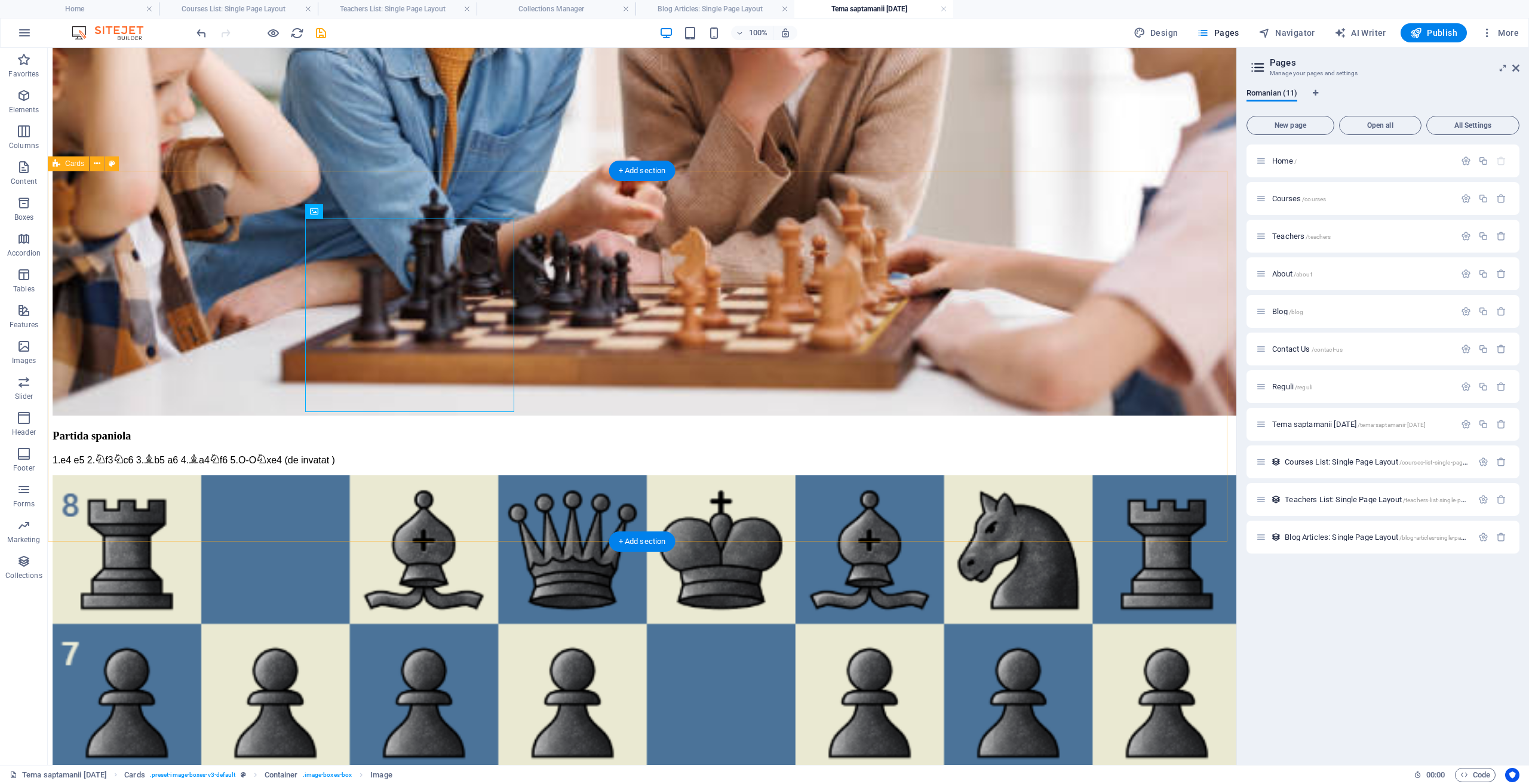
select select "%"
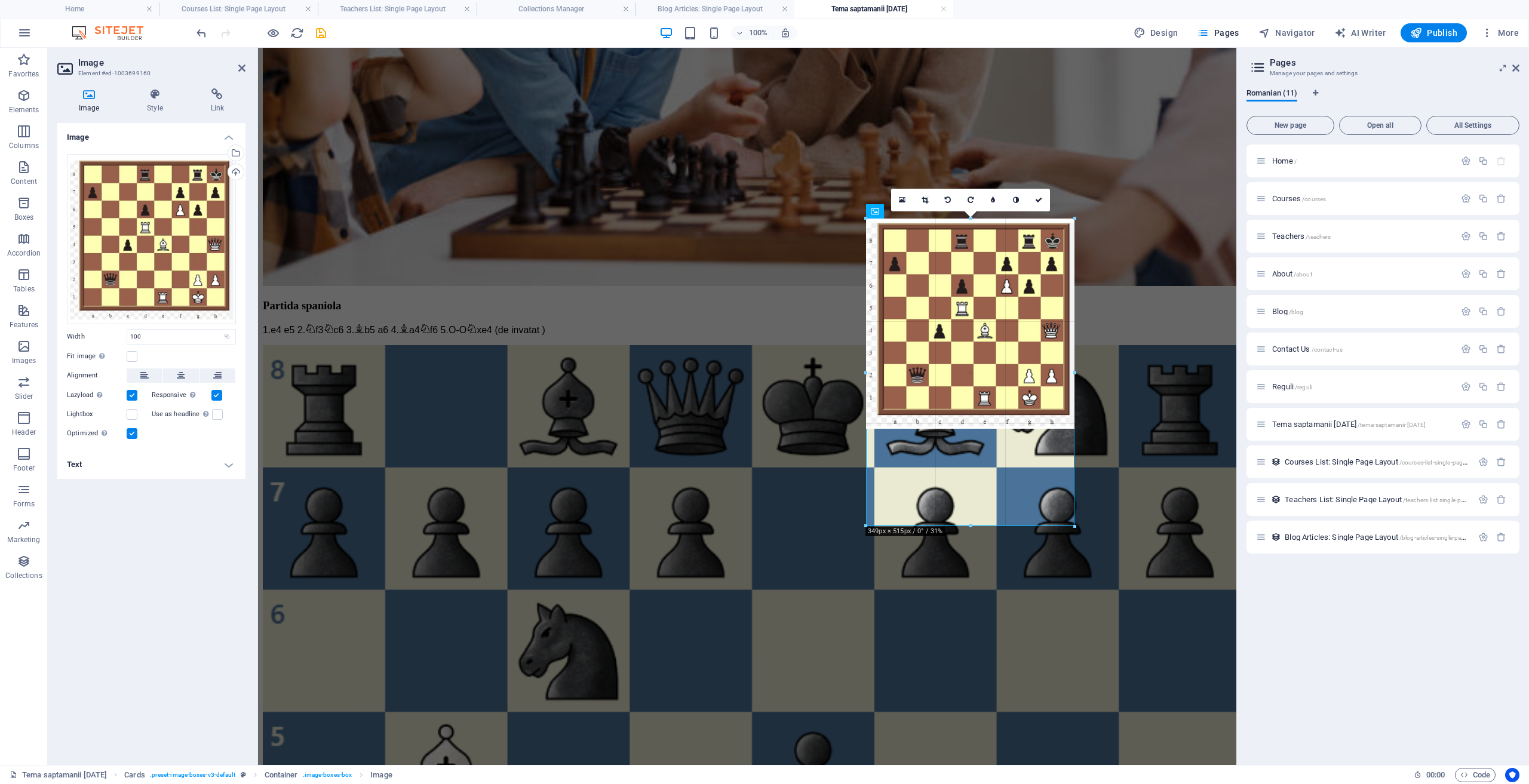
drag, startPoint x: 1076, startPoint y: 428, endPoint x: 859, endPoint y: 380, distance: 222.2
type input "349"
select select "px"
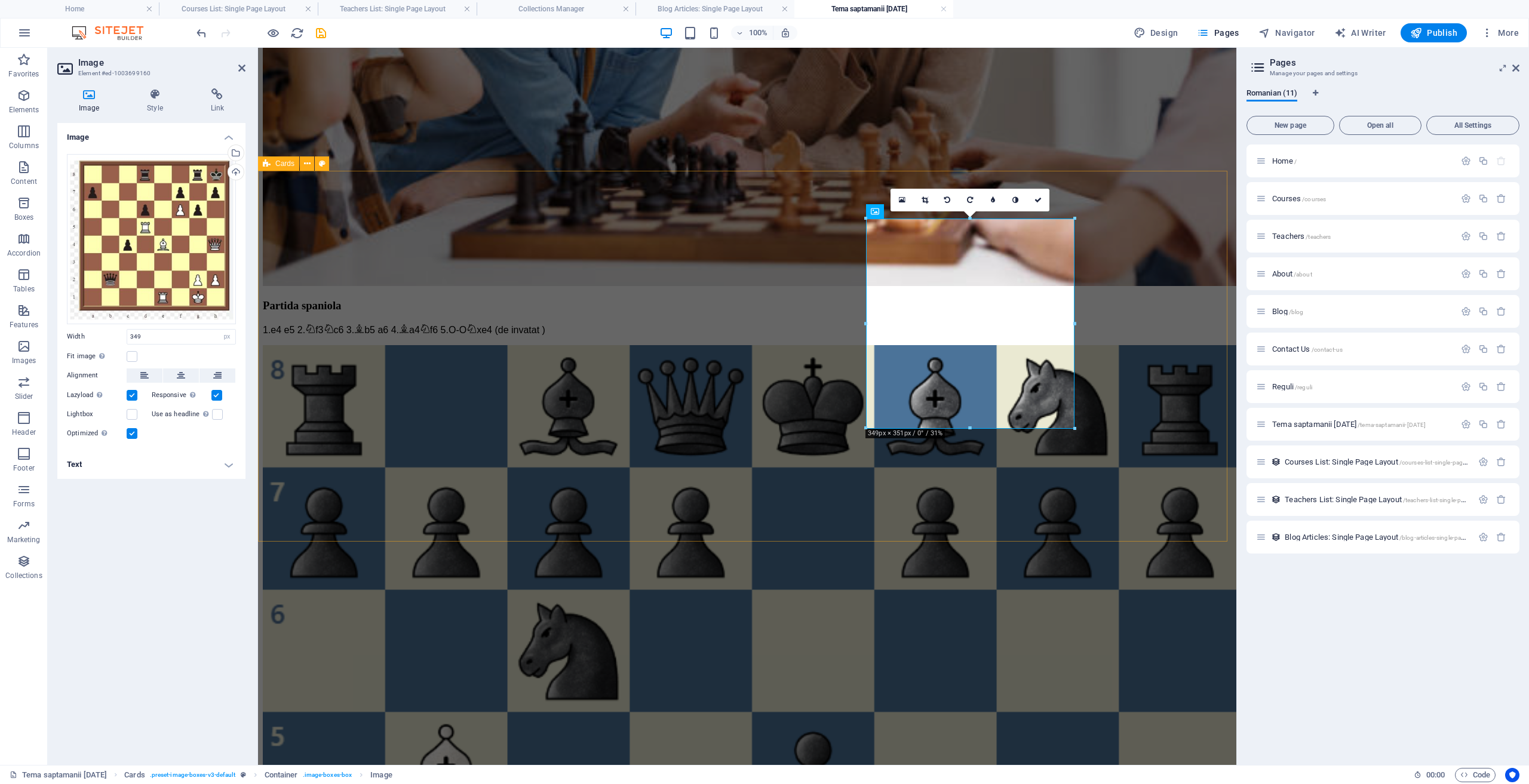
type input "100"
select select "%"
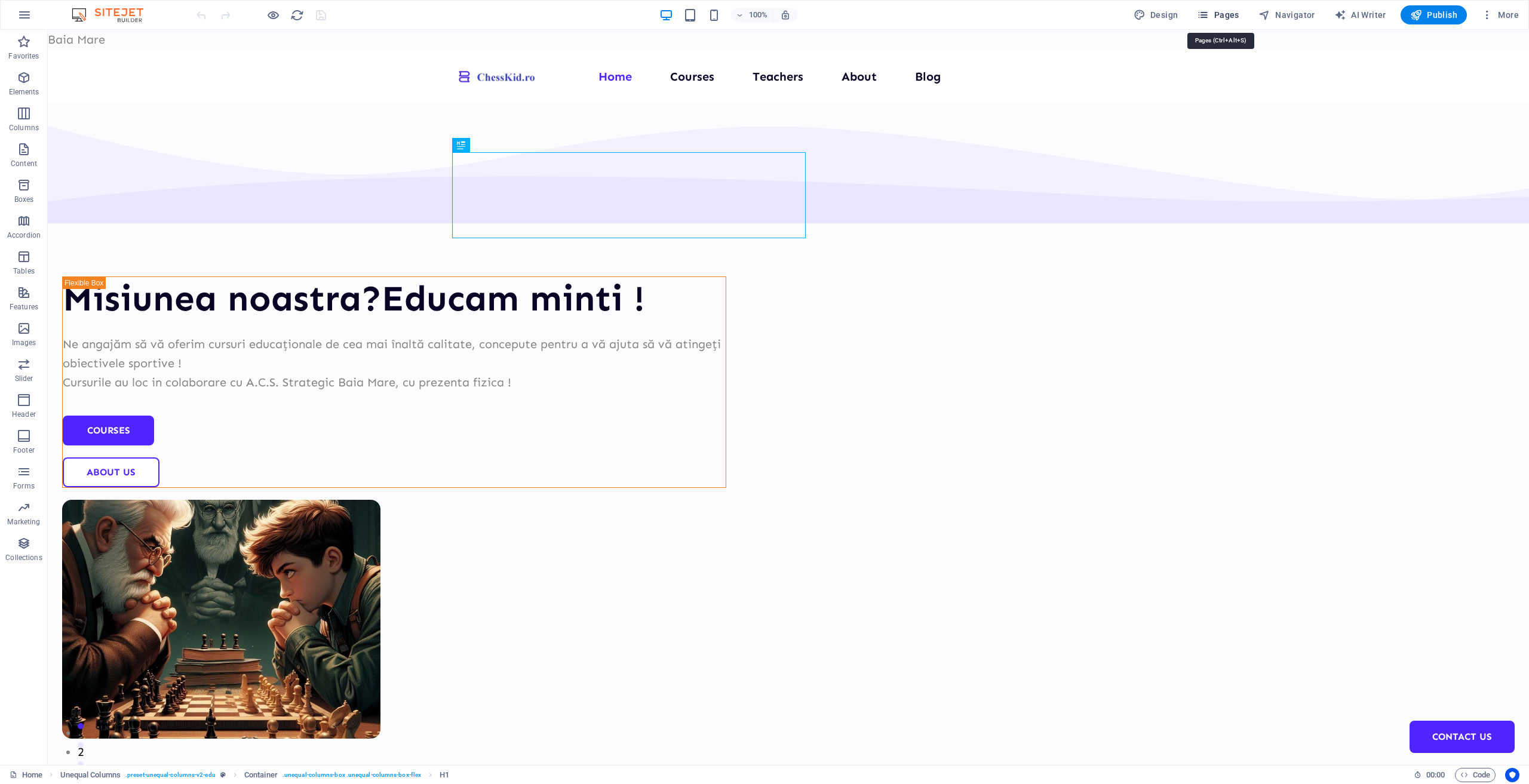
click at [1209, 18] on icon "button" at bounding box center [1203, 15] width 12 height 12
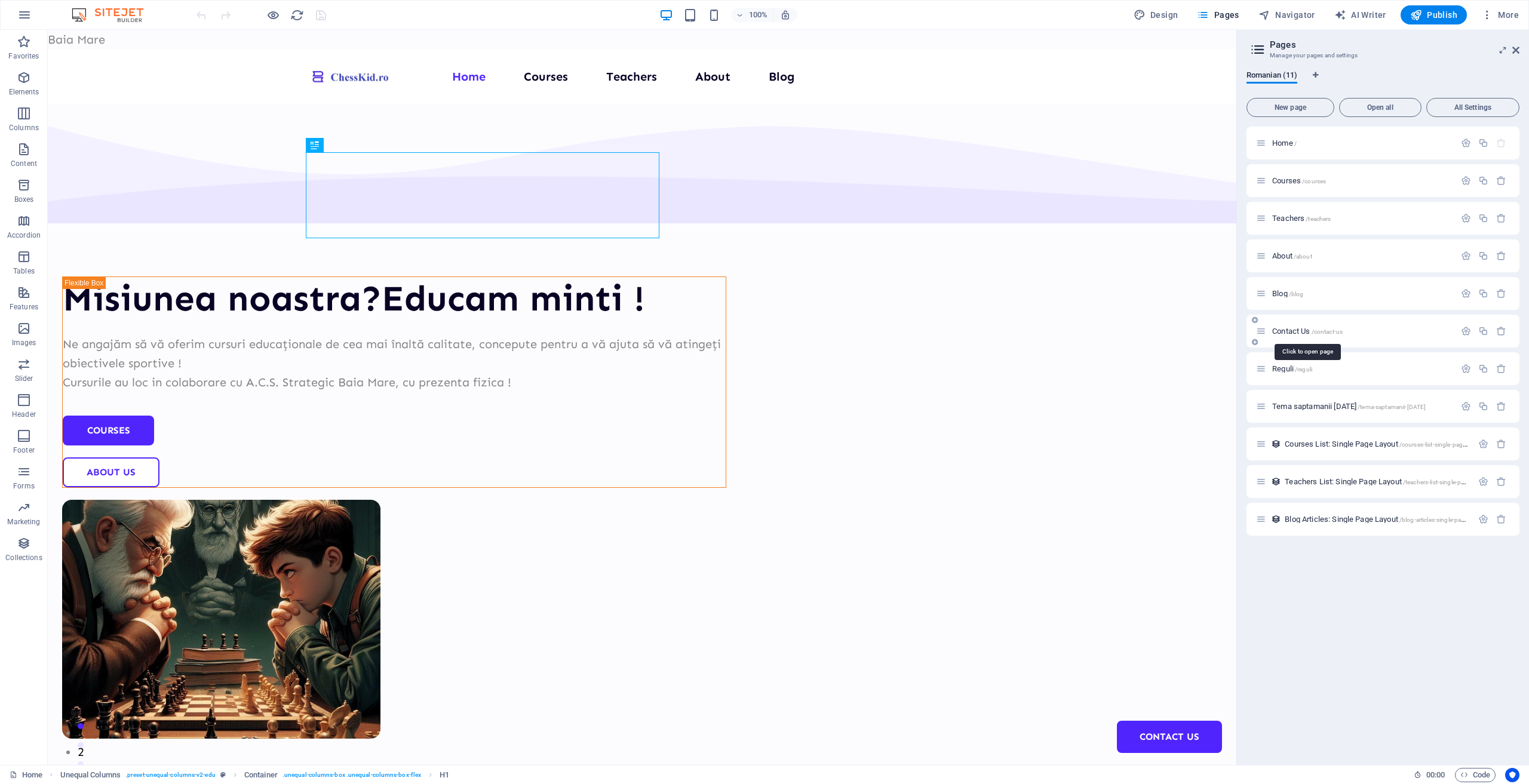
click at [1295, 330] on span "Contact Us /contact-us" at bounding box center [1308, 331] width 71 height 9
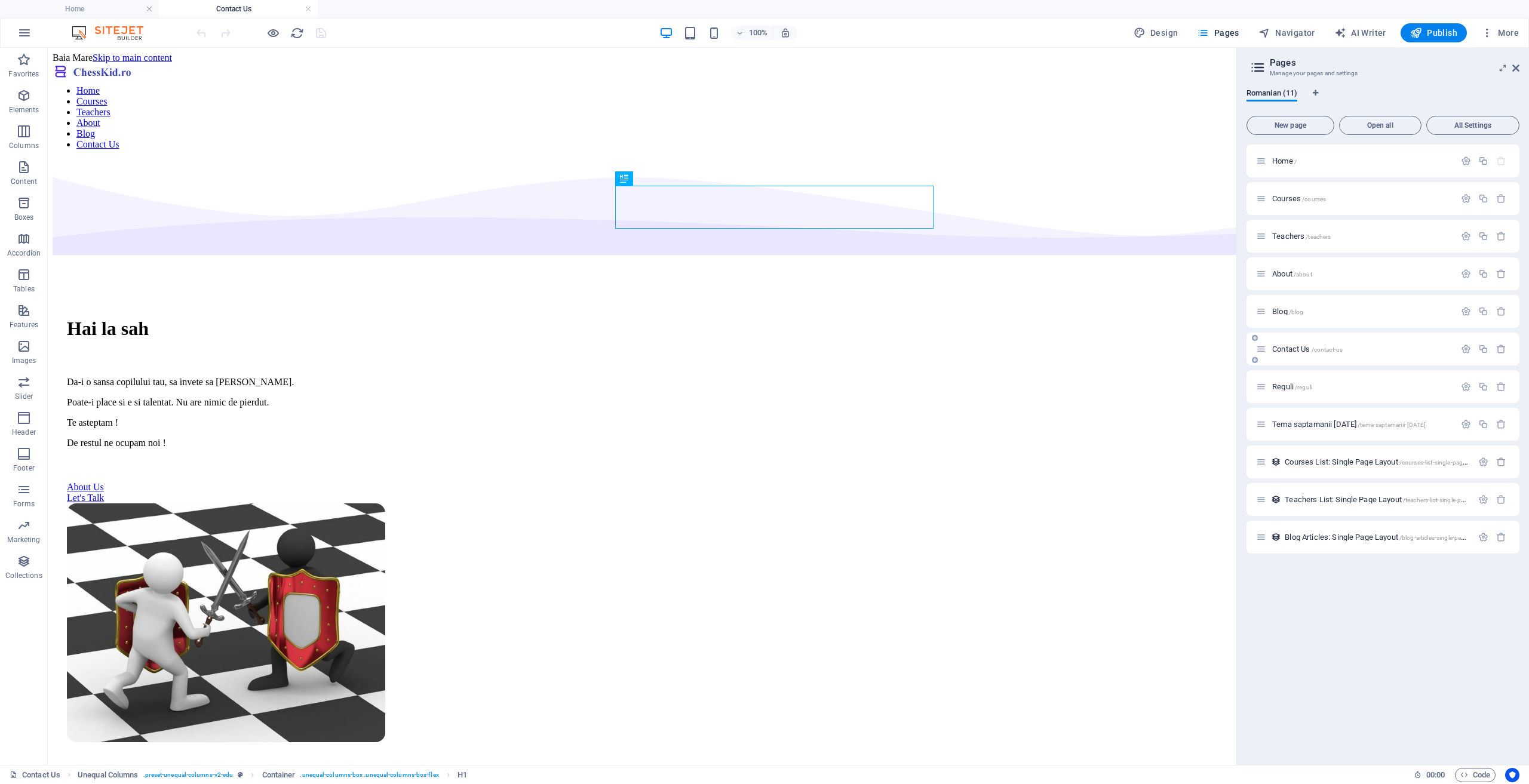
click at [1296, 348] on span "Contact Us /contact-us" at bounding box center [1308, 349] width 71 height 9
click at [1287, 199] on span "Courses /courses" at bounding box center [1299, 199] width 54 height 9
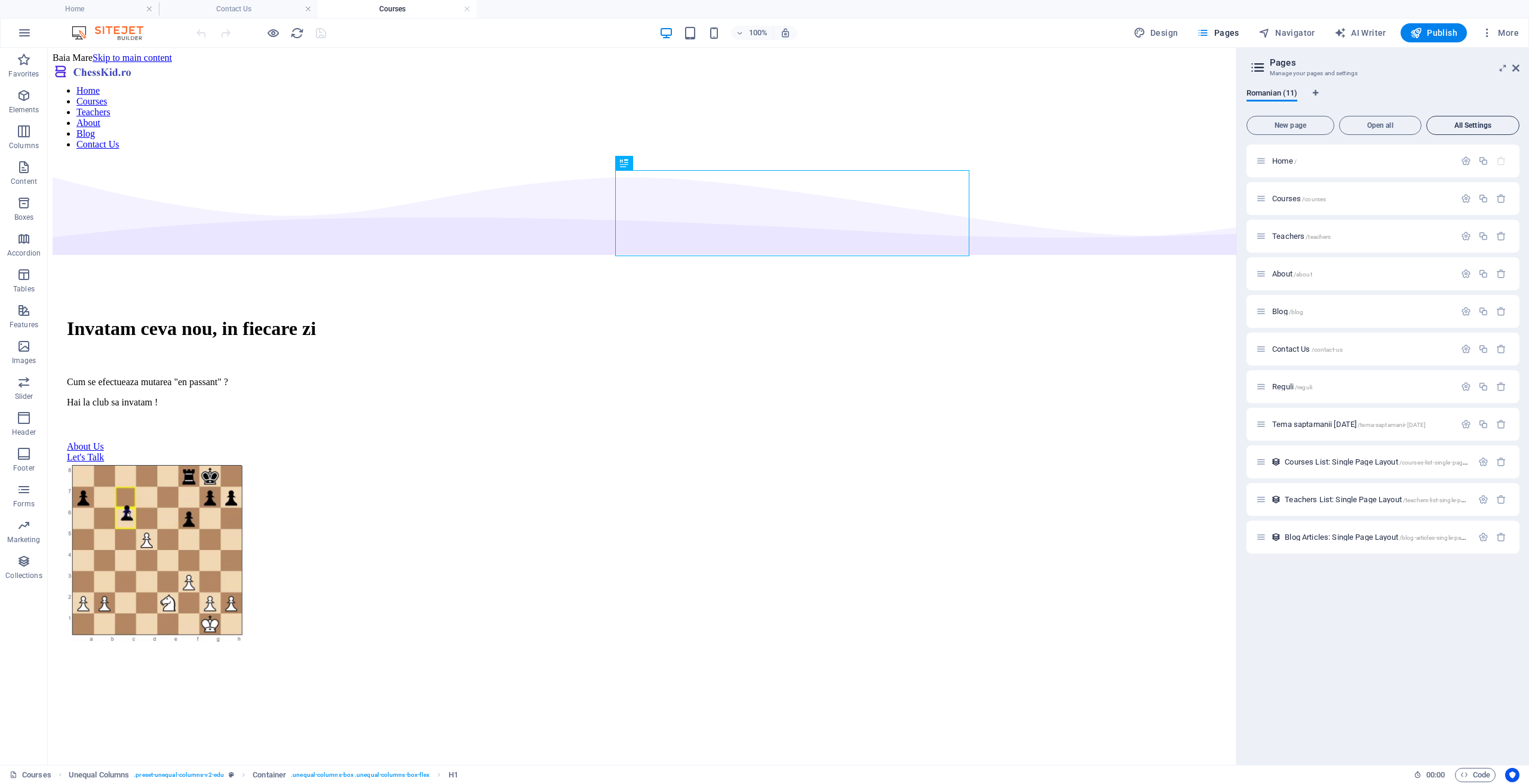
click at [1472, 125] on span "All Settings" at bounding box center [1473, 125] width 82 height 7
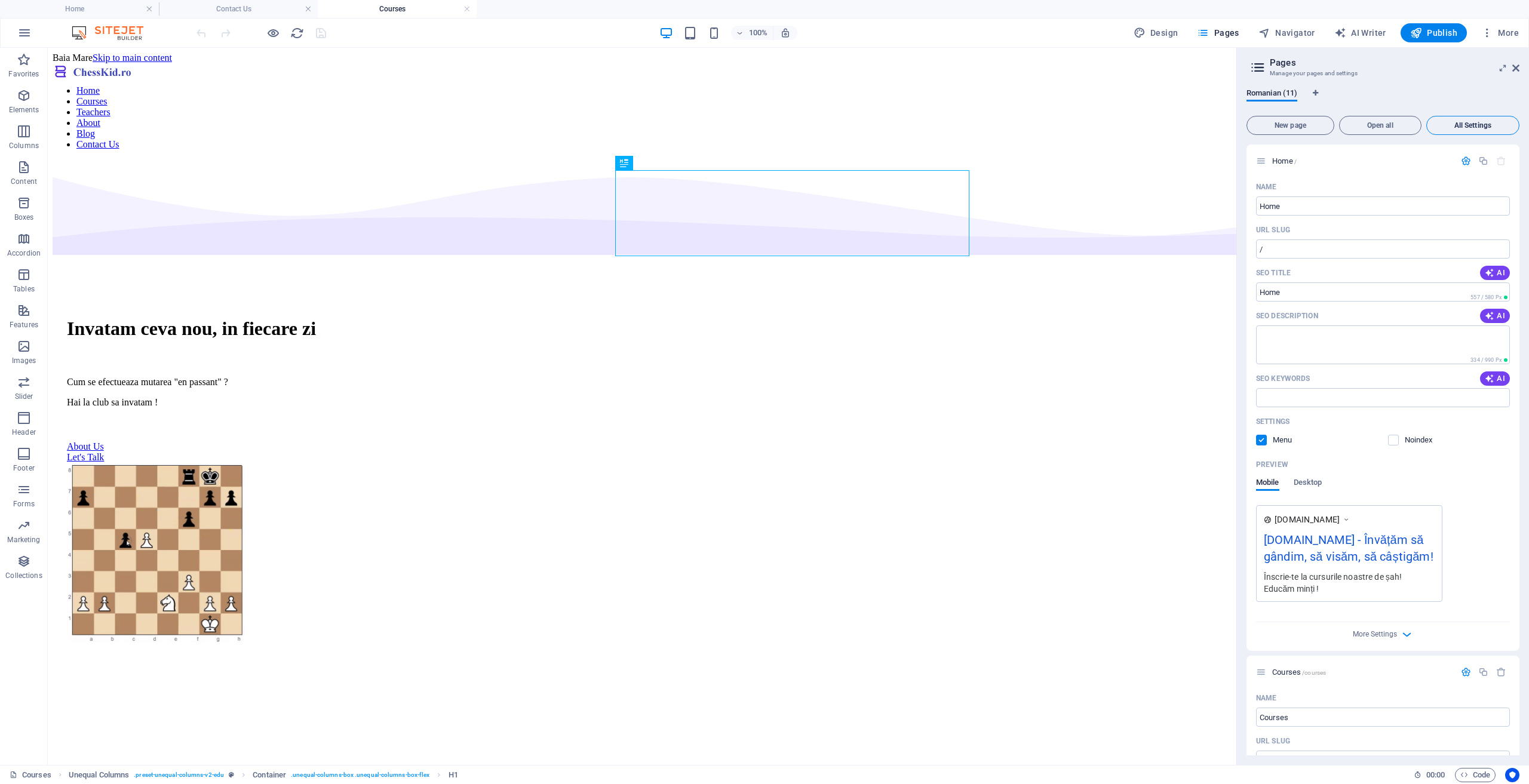
scroll to position [3723, 0]
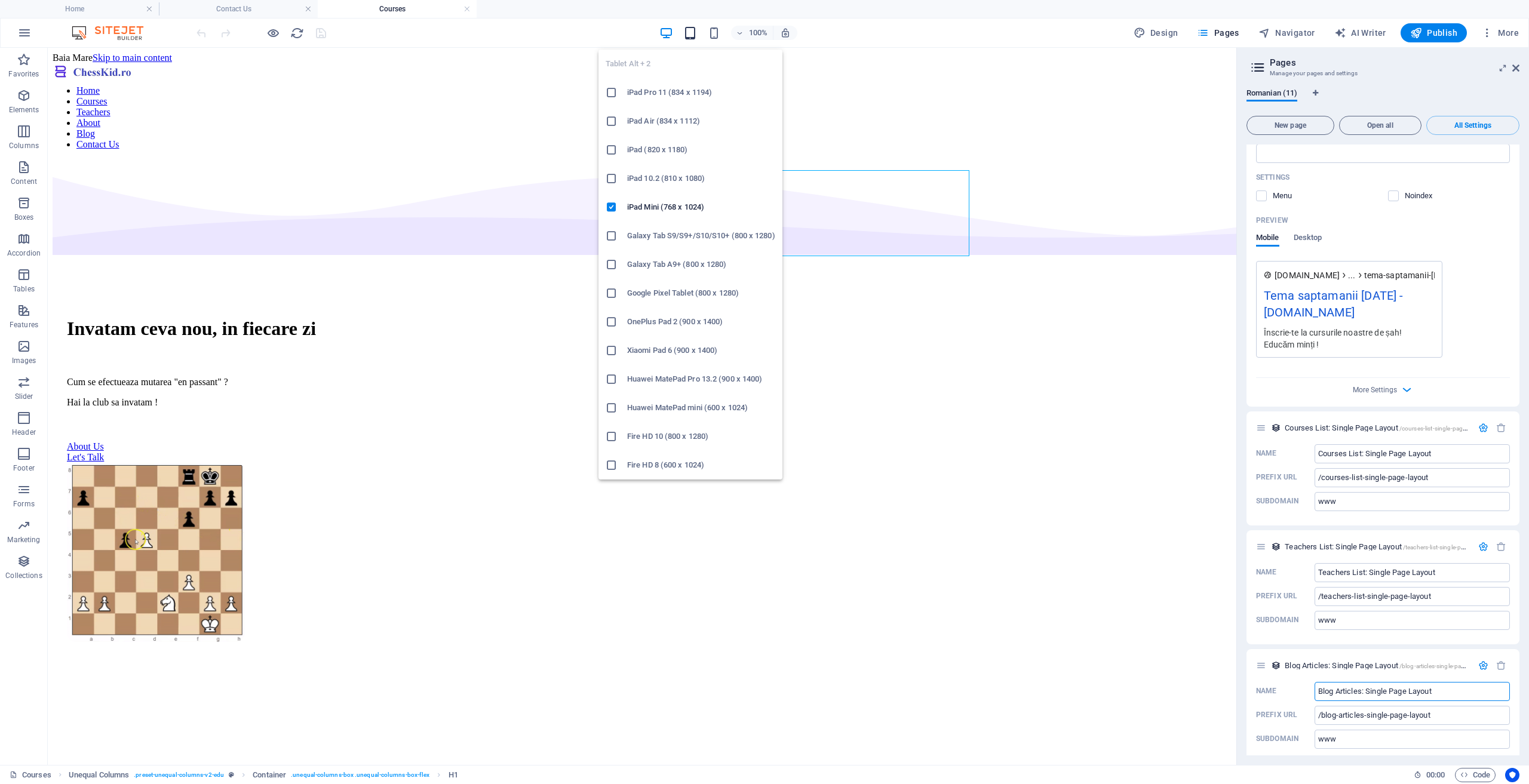
click at [697, 34] on icon "button" at bounding box center [690, 33] width 14 height 14
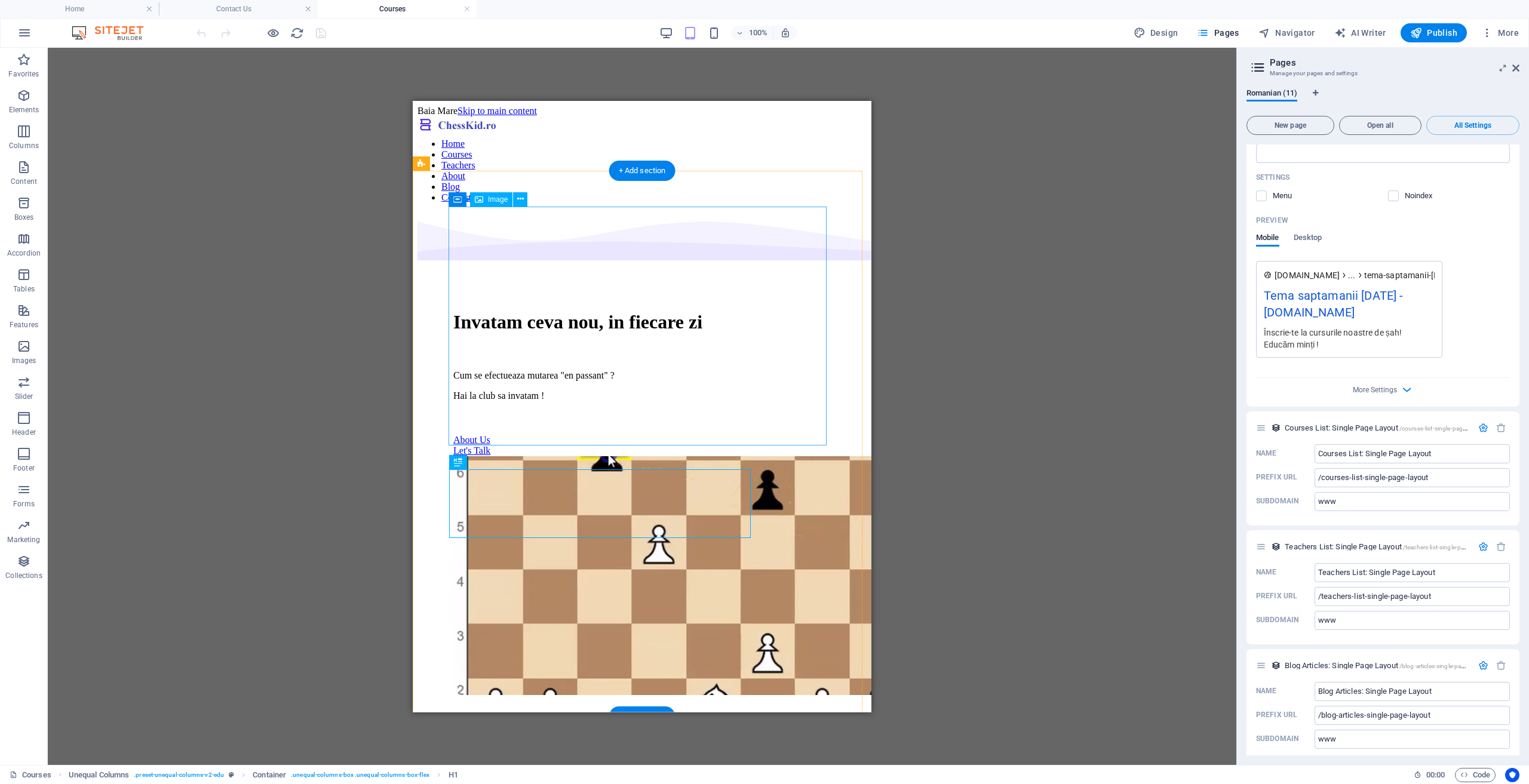
click at [797, 455] on figure at bounding box center [642, 576] width 377 height 241
drag, startPoint x: 796, startPoint y: 305, endPoint x: 692, endPoint y: 306, distance: 104.0
click at [796, 455] on figure at bounding box center [642, 576] width 377 height 241
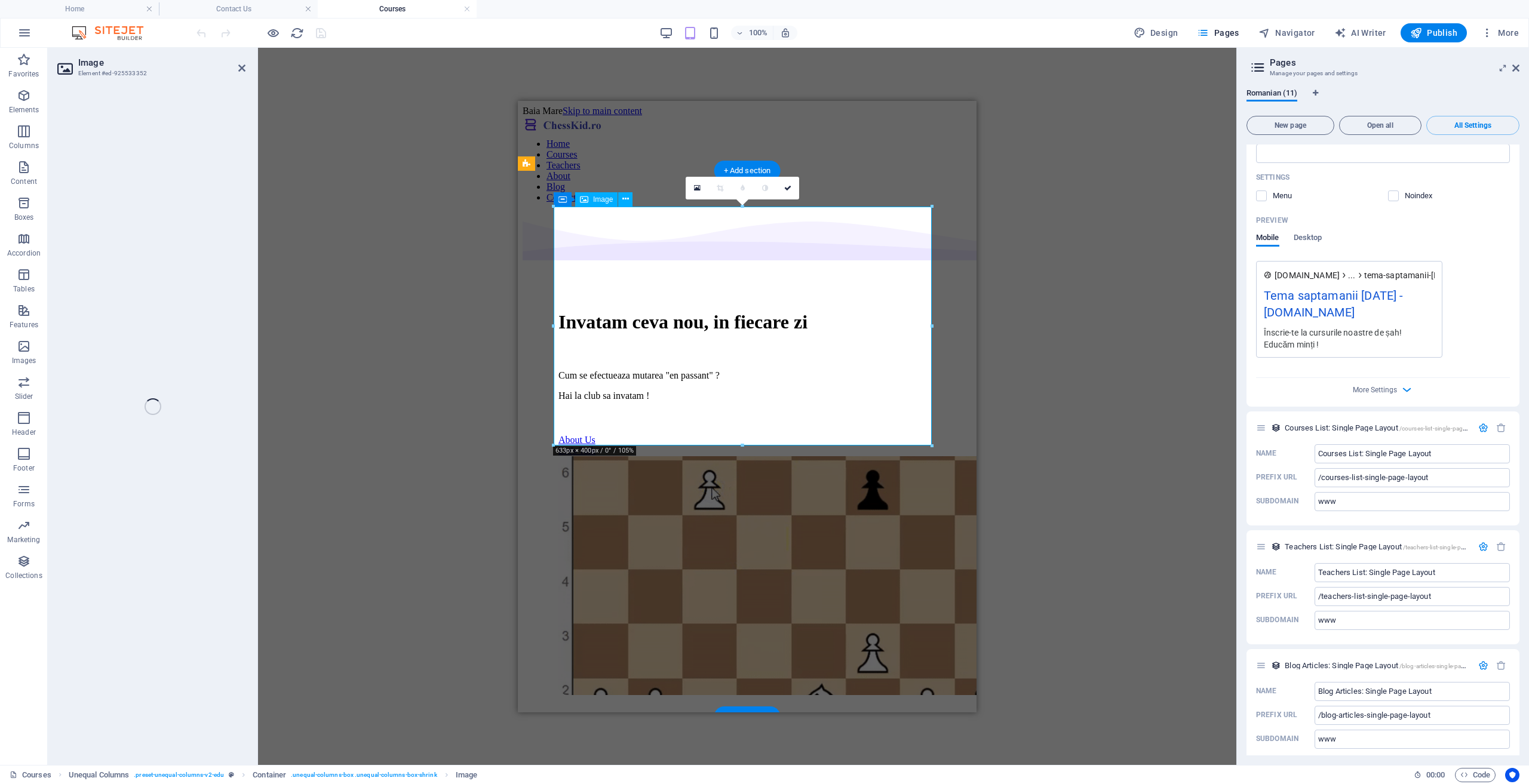
select select "vw"
select select "px"
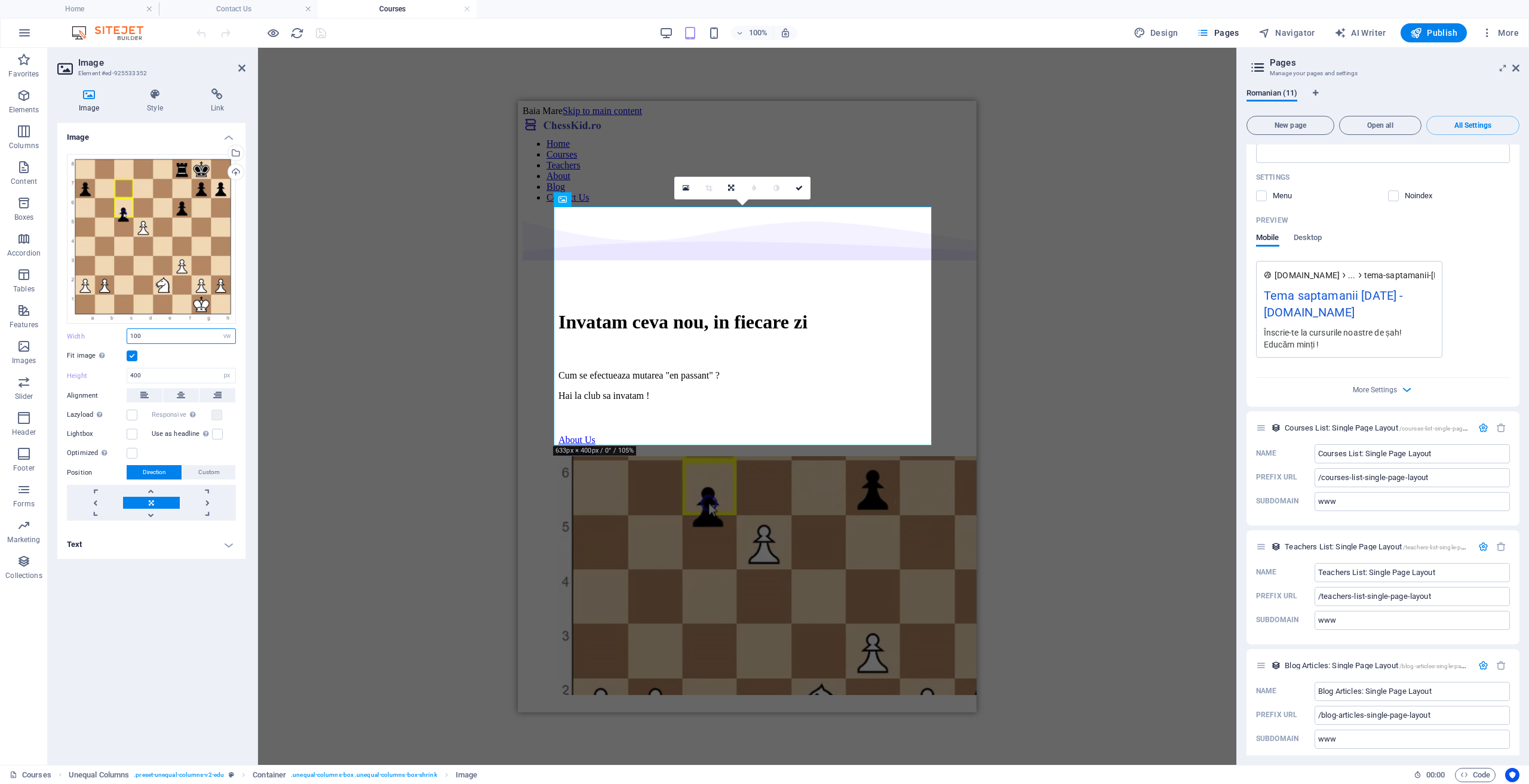
drag, startPoint x: 144, startPoint y: 335, endPoint x: 104, endPoint y: 337, distance: 40.0
click at [104, 337] on div "Width 100 Default auto px rem % em vh vw" at bounding box center [151, 336] width 169 height 15
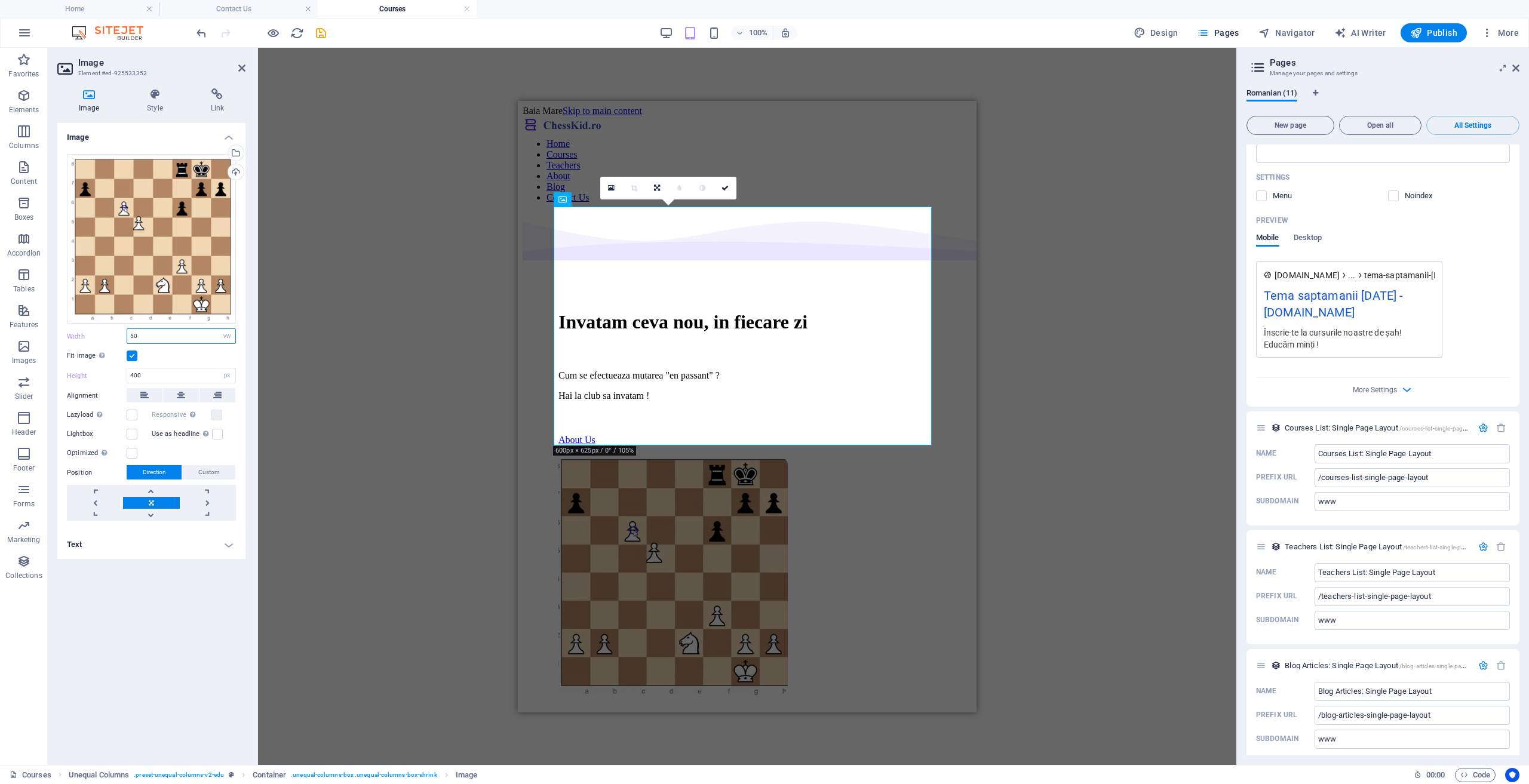
drag, startPoint x: 152, startPoint y: 337, endPoint x: 91, endPoint y: 341, distance: 61.1
click at [91, 341] on div "Width 50 Default auto px rem % em vh vw" at bounding box center [151, 336] width 169 height 15
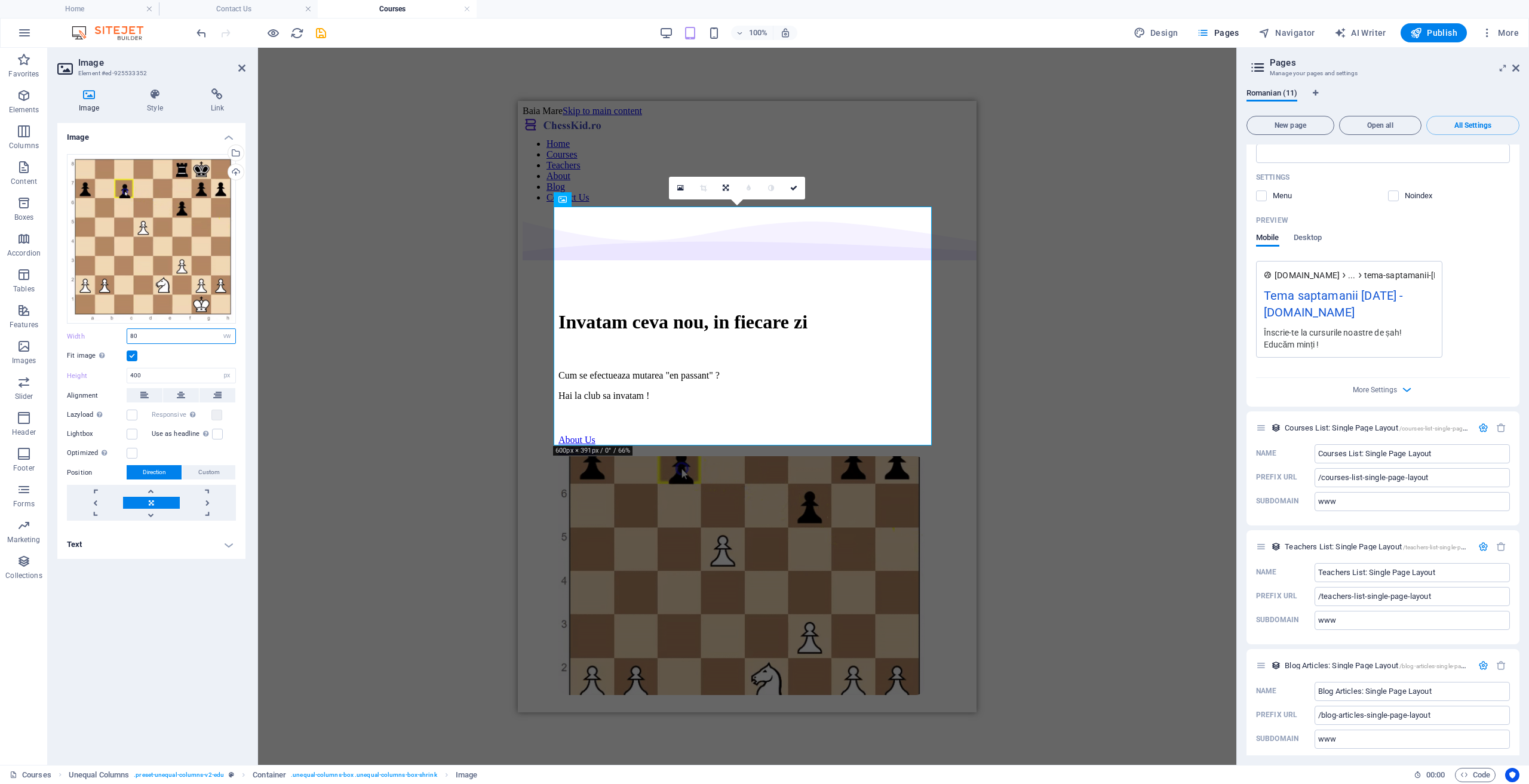
drag, startPoint x: 152, startPoint y: 336, endPoint x: 106, endPoint y: 339, distance: 46.1
click at [106, 339] on div "Width 80 Default auto px rem % em vh vw" at bounding box center [151, 336] width 169 height 15
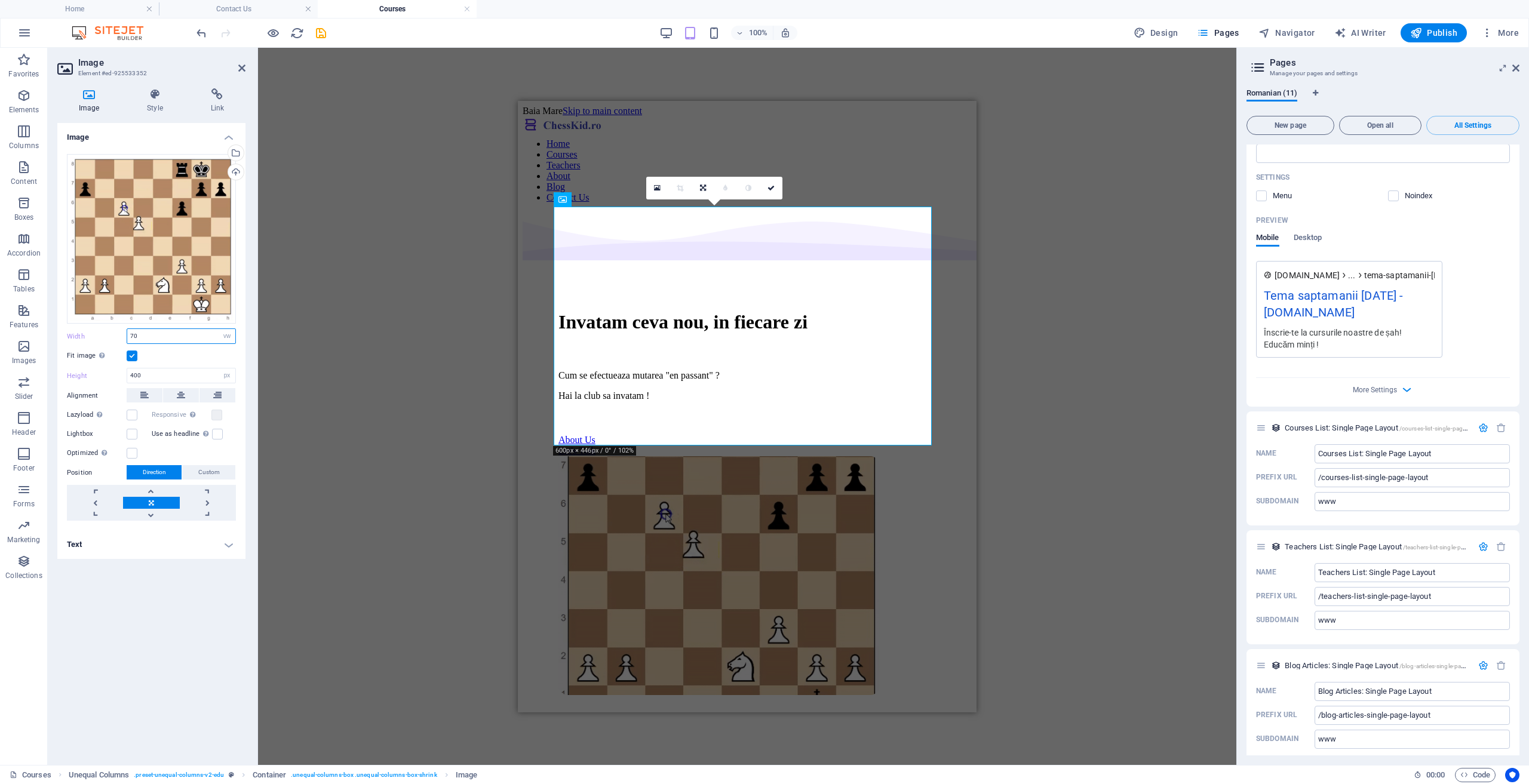
drag, startPoint x: 146, startPoint y: 336, endPoint x: 65, endPoint y: 341, distance: 81.2
click at [75, 341] on div "Width 70 Default auto px rem % em vh vw" at bounding box center [151, 336] width 169 height 15
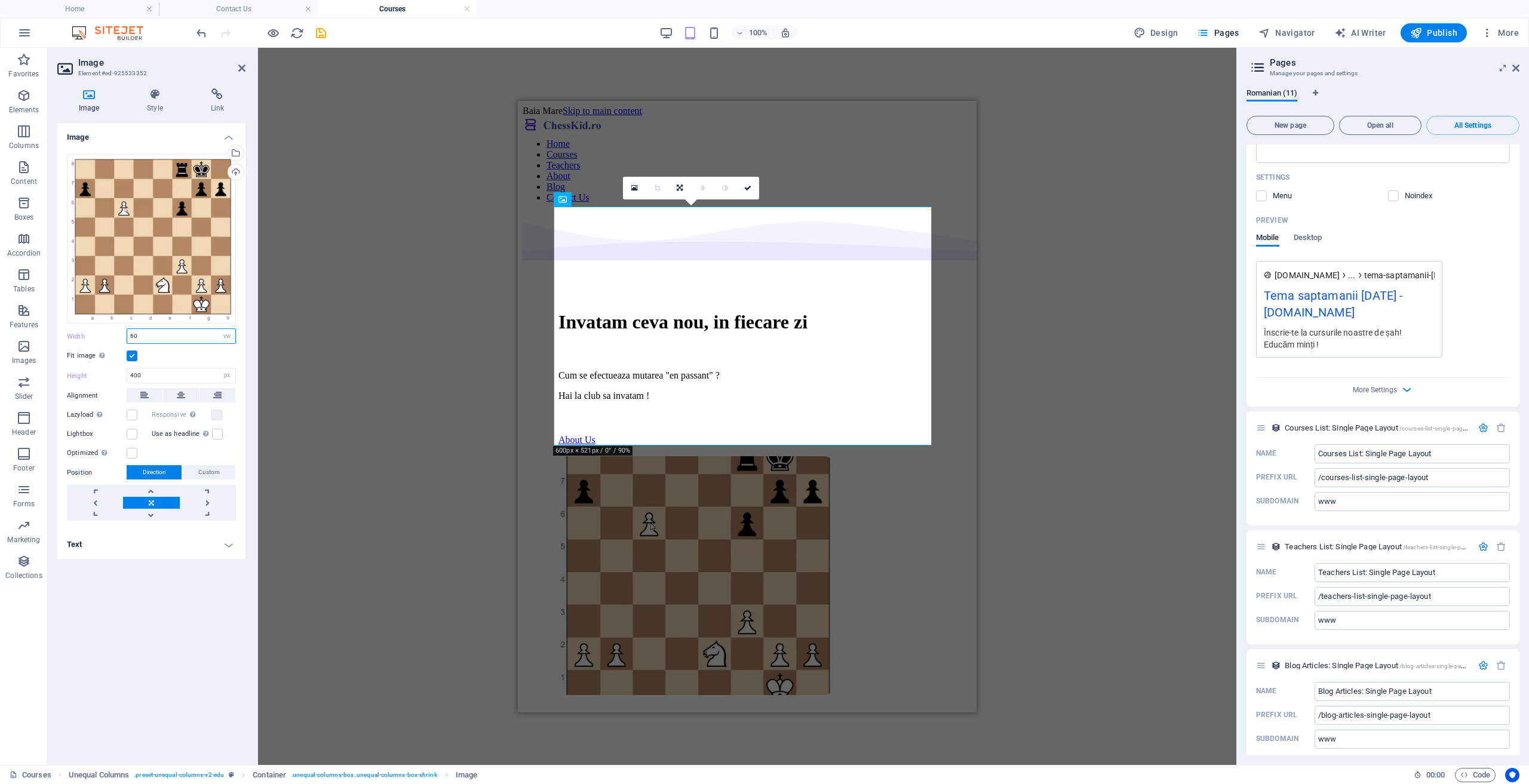
type input "6"
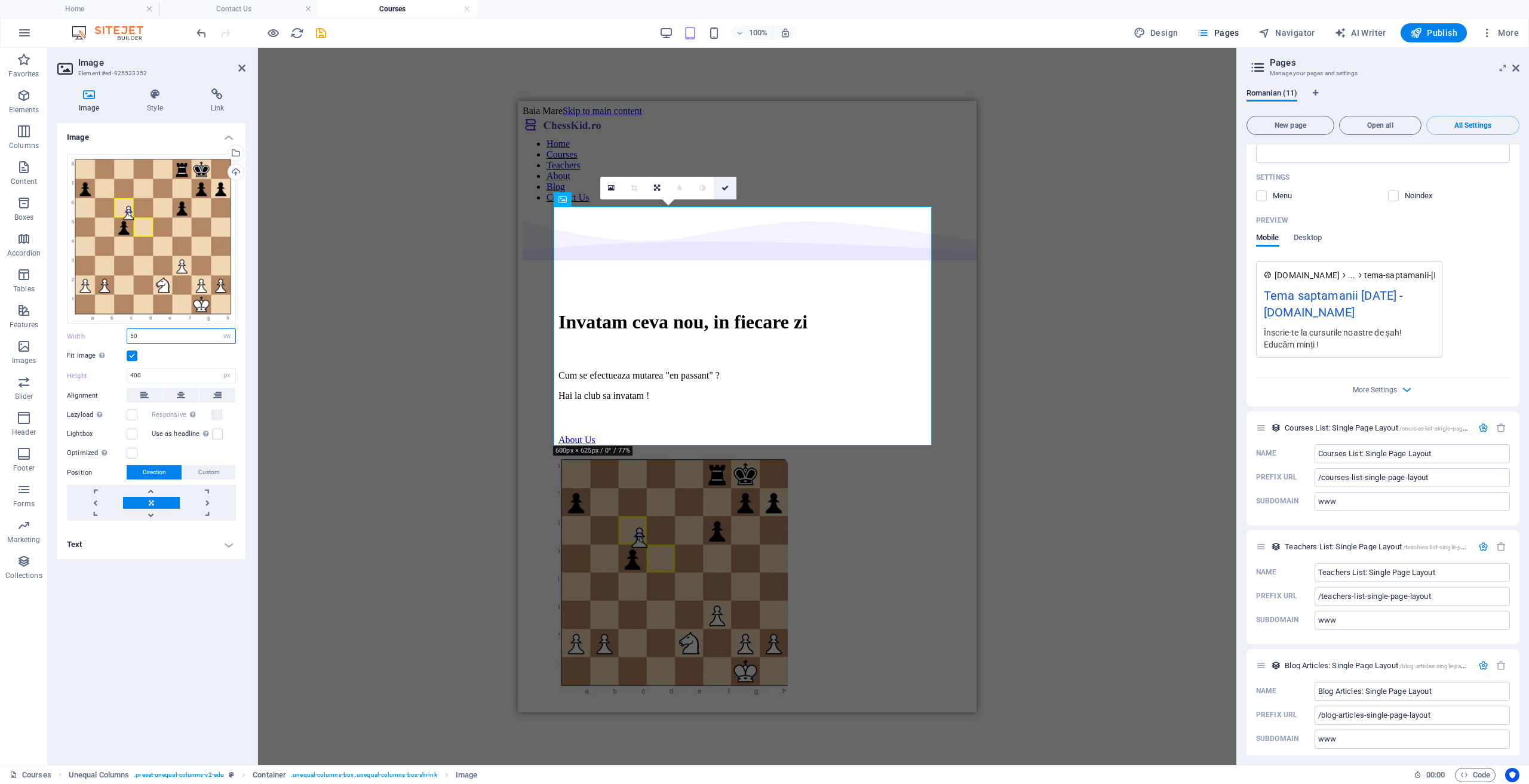
type input "50"
click at [726, 187] on icon at bounding box center [725, 187] width 7 height 7
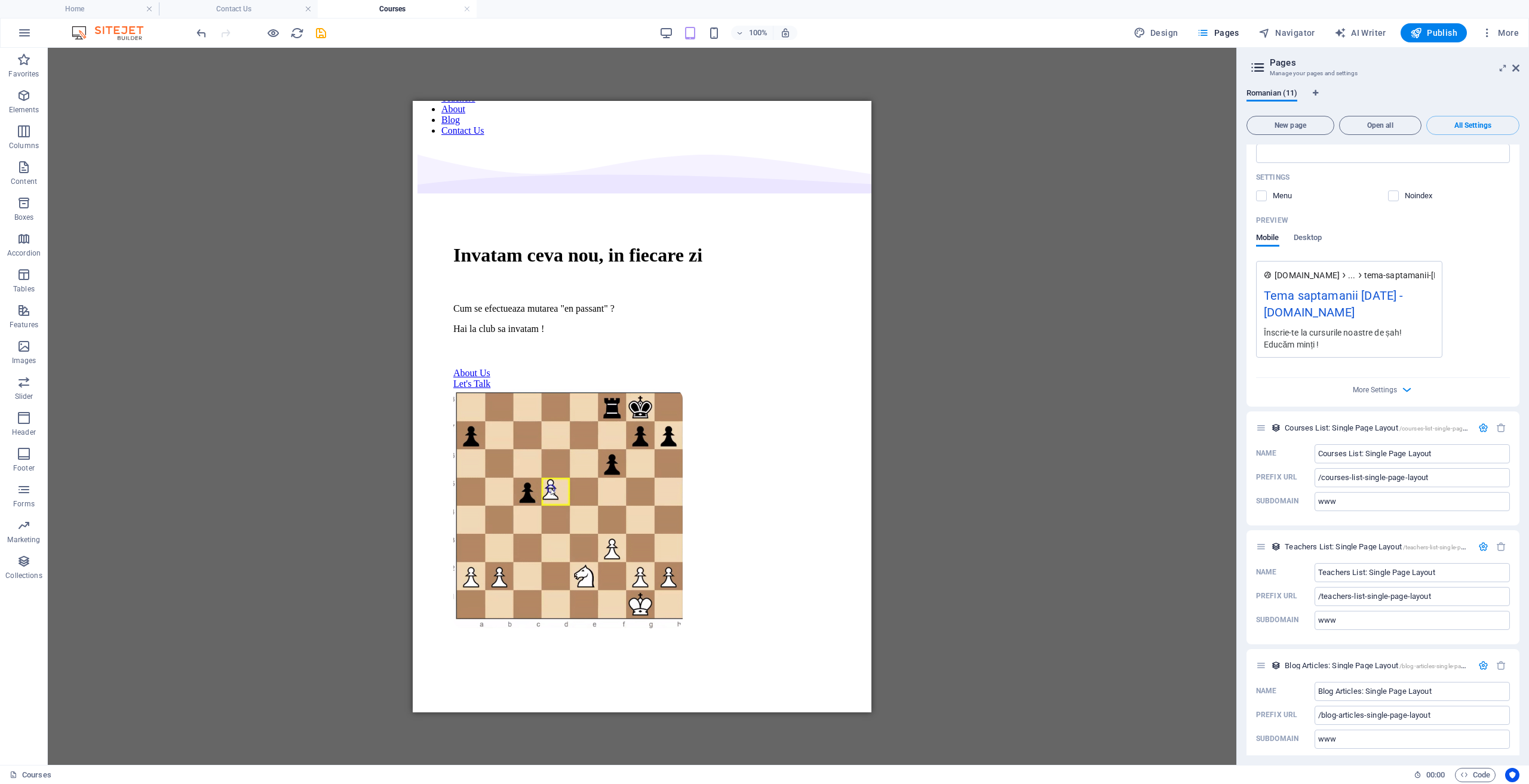
scroll to position [0, 0]
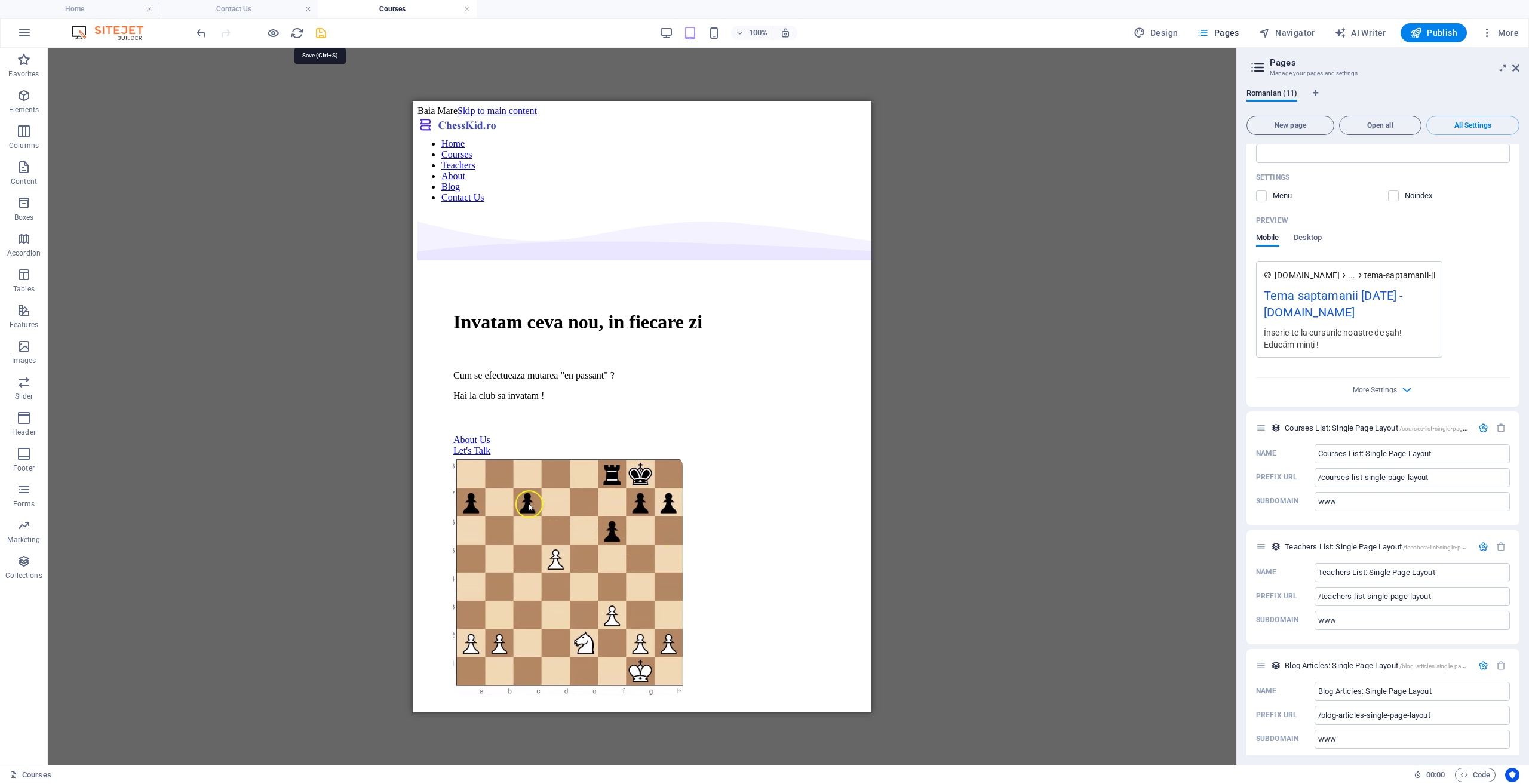
click at [320, 36] on icon "save" at bounding box center [321, 33] width 14 height 14
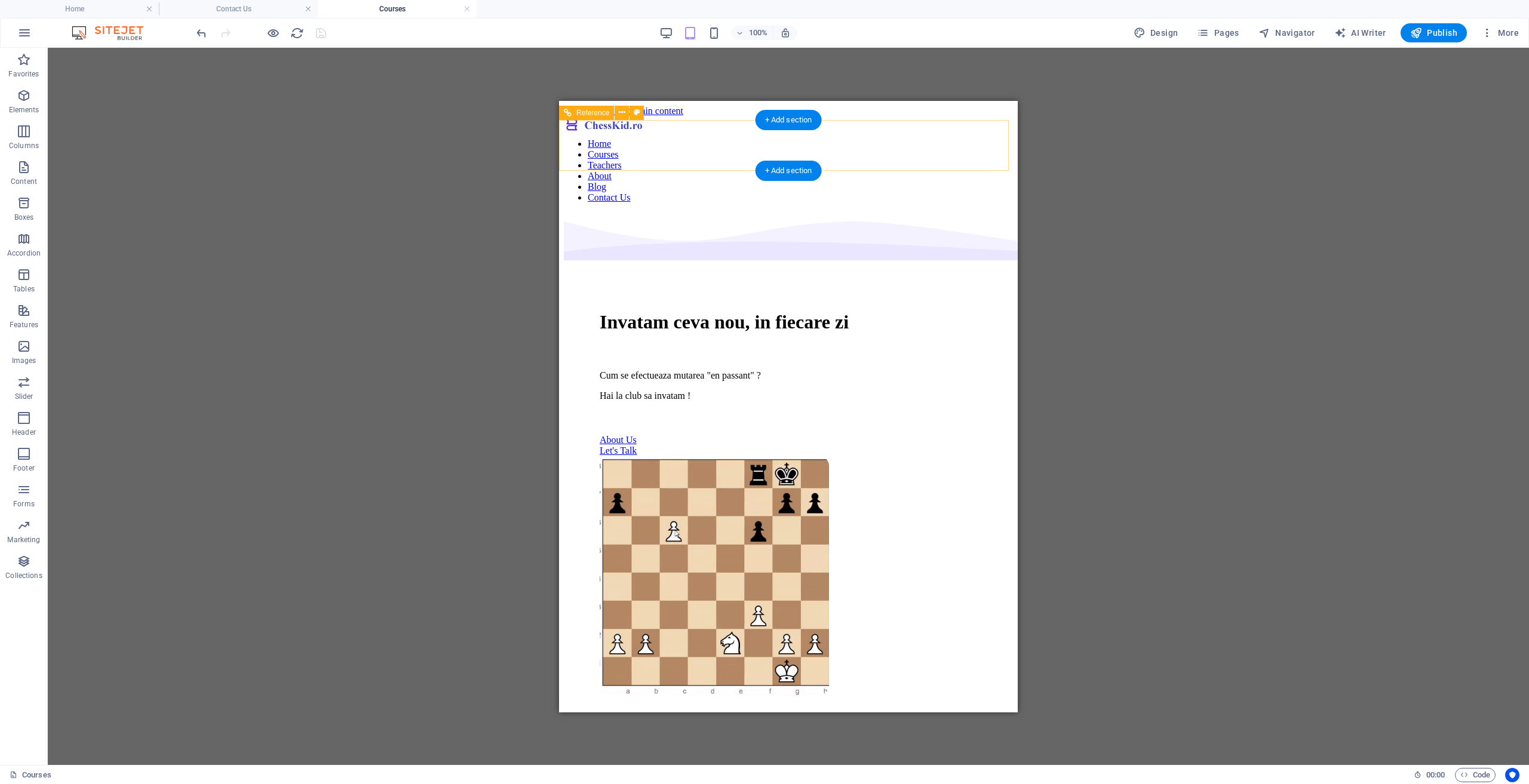
click at [981, 128] on div "Menu" at bounding box center [788, 122] width 449 height 12
click at [804, 203] on nav "Home Courses Teachers About Blog Contact Us" at bounding box center [788, 170] width 449 height 65
click at [793, 203] on nav "Home Courses Teachers About Blog Contact Us" at bounding box center [788, 170] width 449 height 65
click at [783, 203] on nav "Home Courses Teachers About Blog Contact Us" at bounding box center [788, 170] width 449 height 65
click at [984, 128] on div "Menu" at bounding box center [788, 122] width 449 height 12
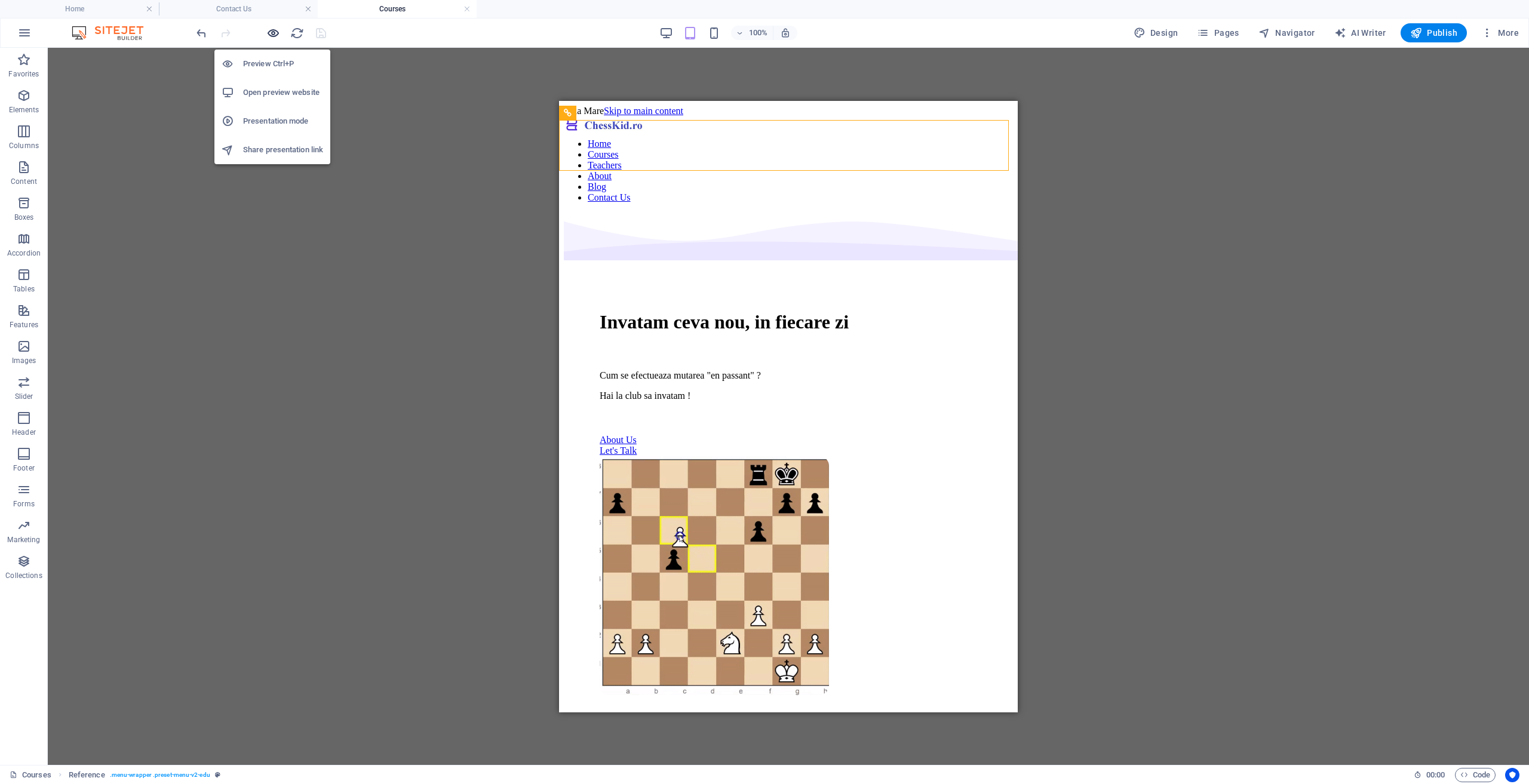
click at [271, 32] on icon "button" at bounding box center [274, 33] width 14 height 14
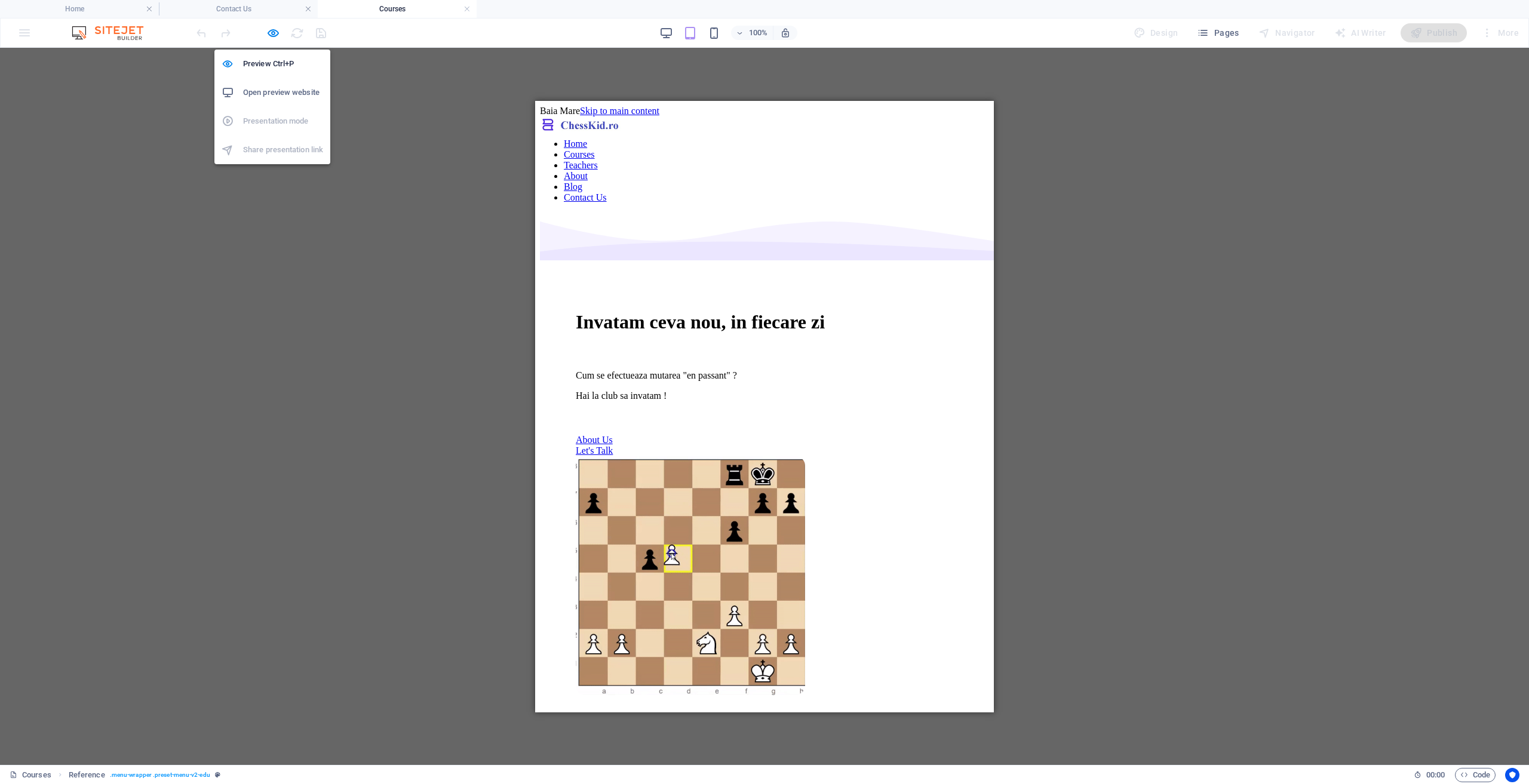
click at [282, 91] on h6 "Open preview website" at bounding box center [283, 92] width 80 height 15
